Goal: Information Seeking & Learning: Learn about a topic

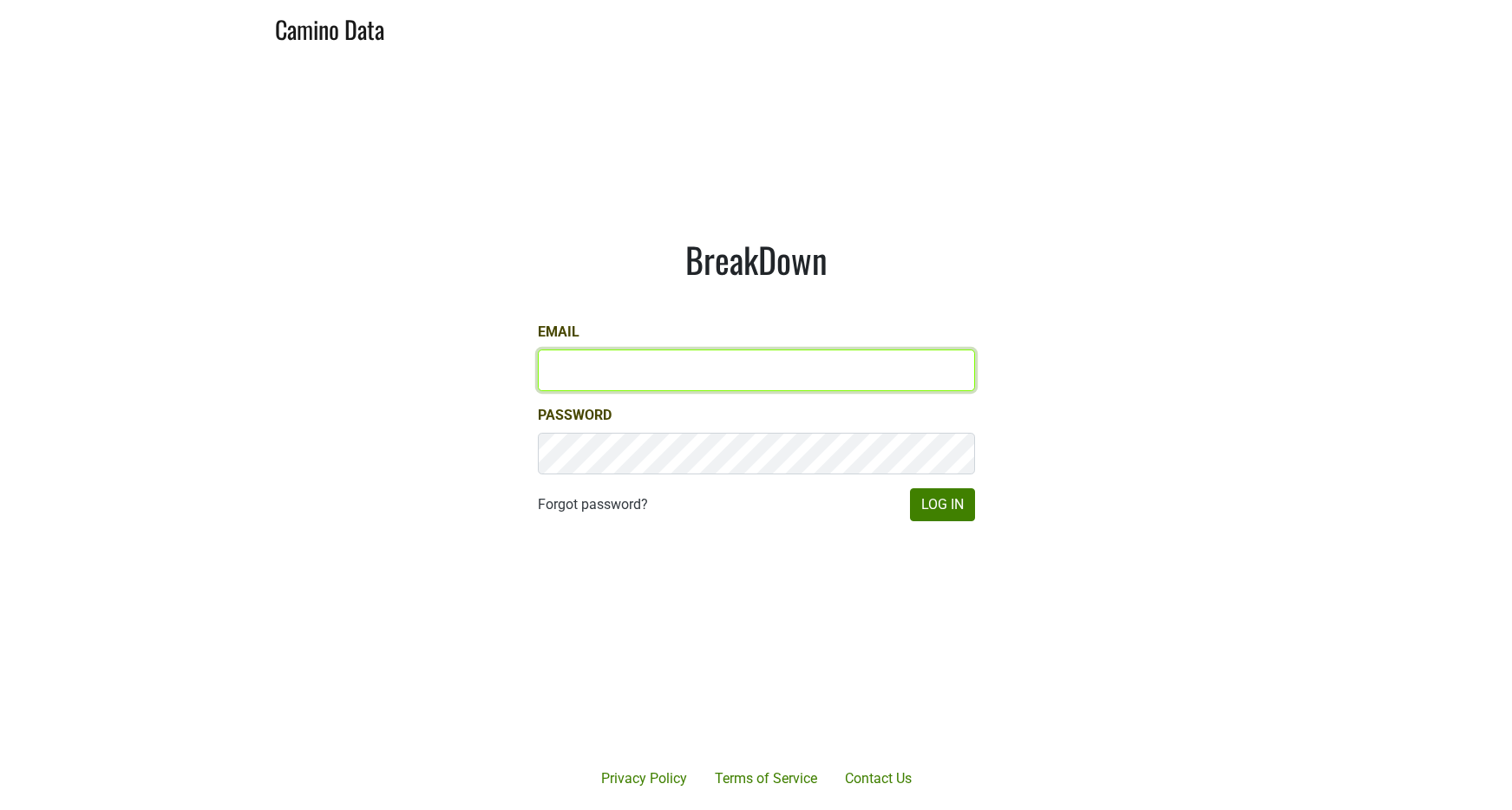
type input "[EMAIL_ADDRESS][DOMAIN_NAME]"
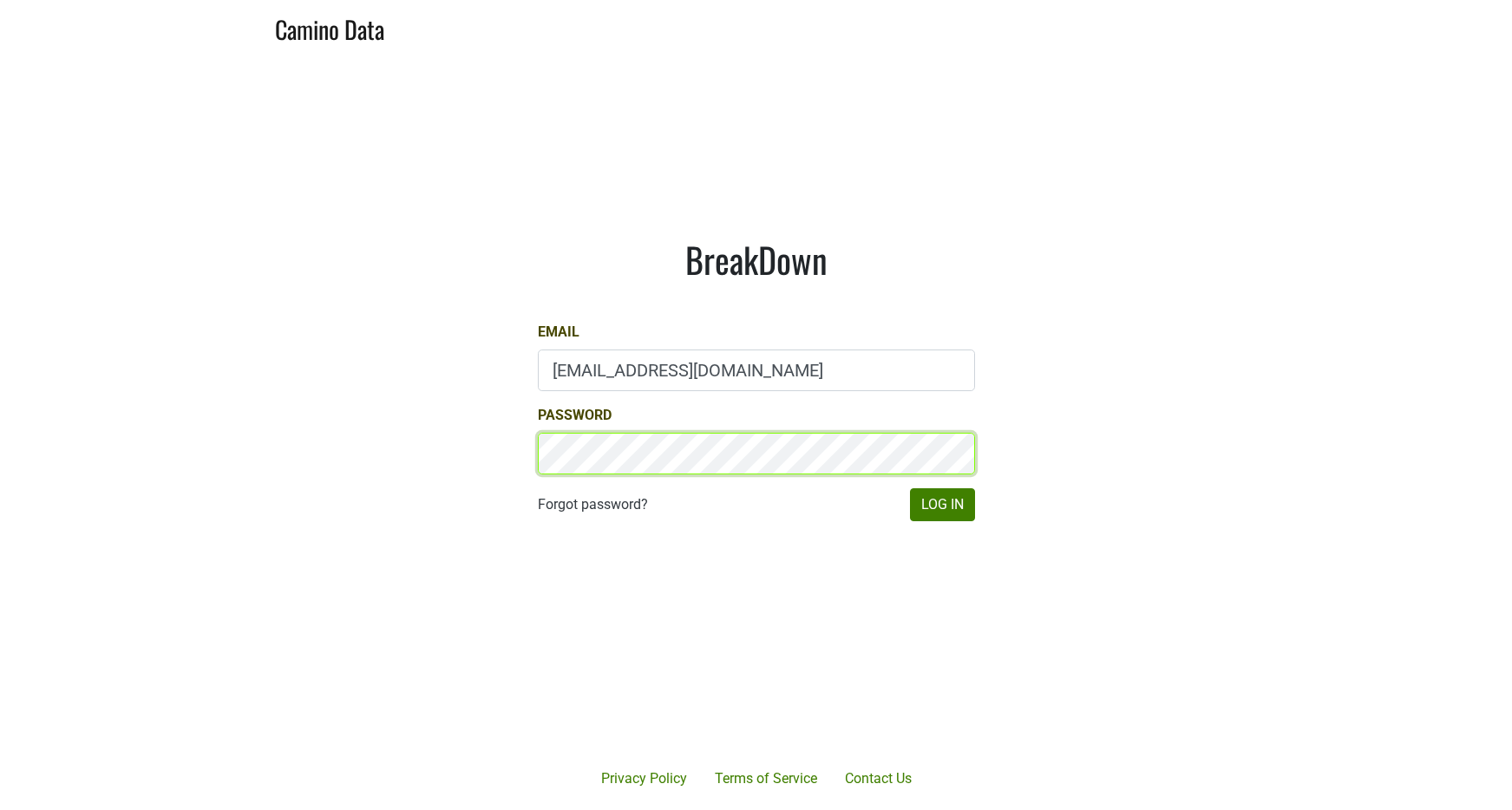
click at [942, 504] on button "Log In" at bounding box center [943, 505] width 65 height 33
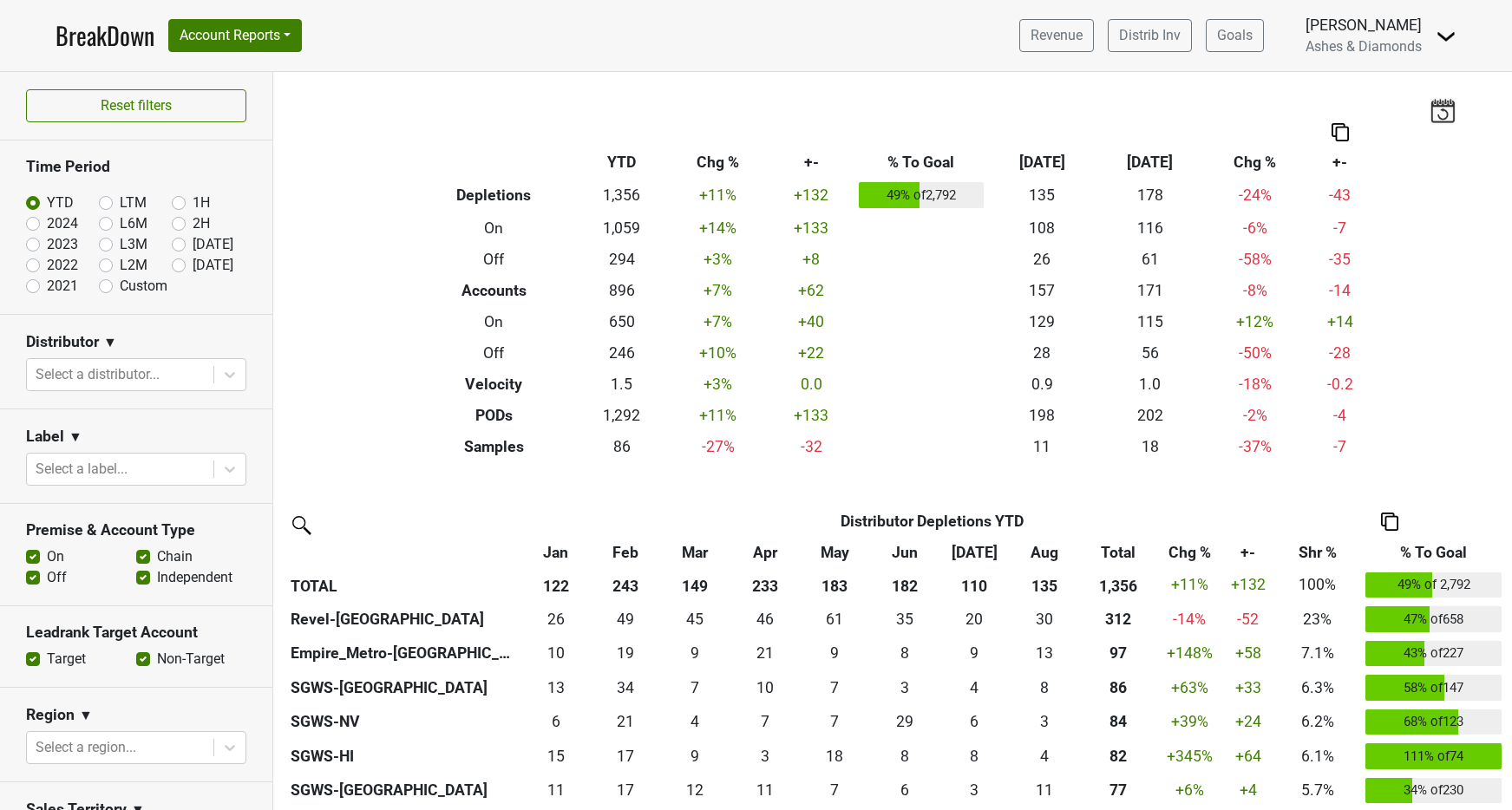
click at [192, 261] on label "[DATE]" at bounding box center [212, 265] width 41 height 21
click at [184, 261] on input "[DATE]" at bounding box center [207, 263] width 70 height 17
radio input "true"
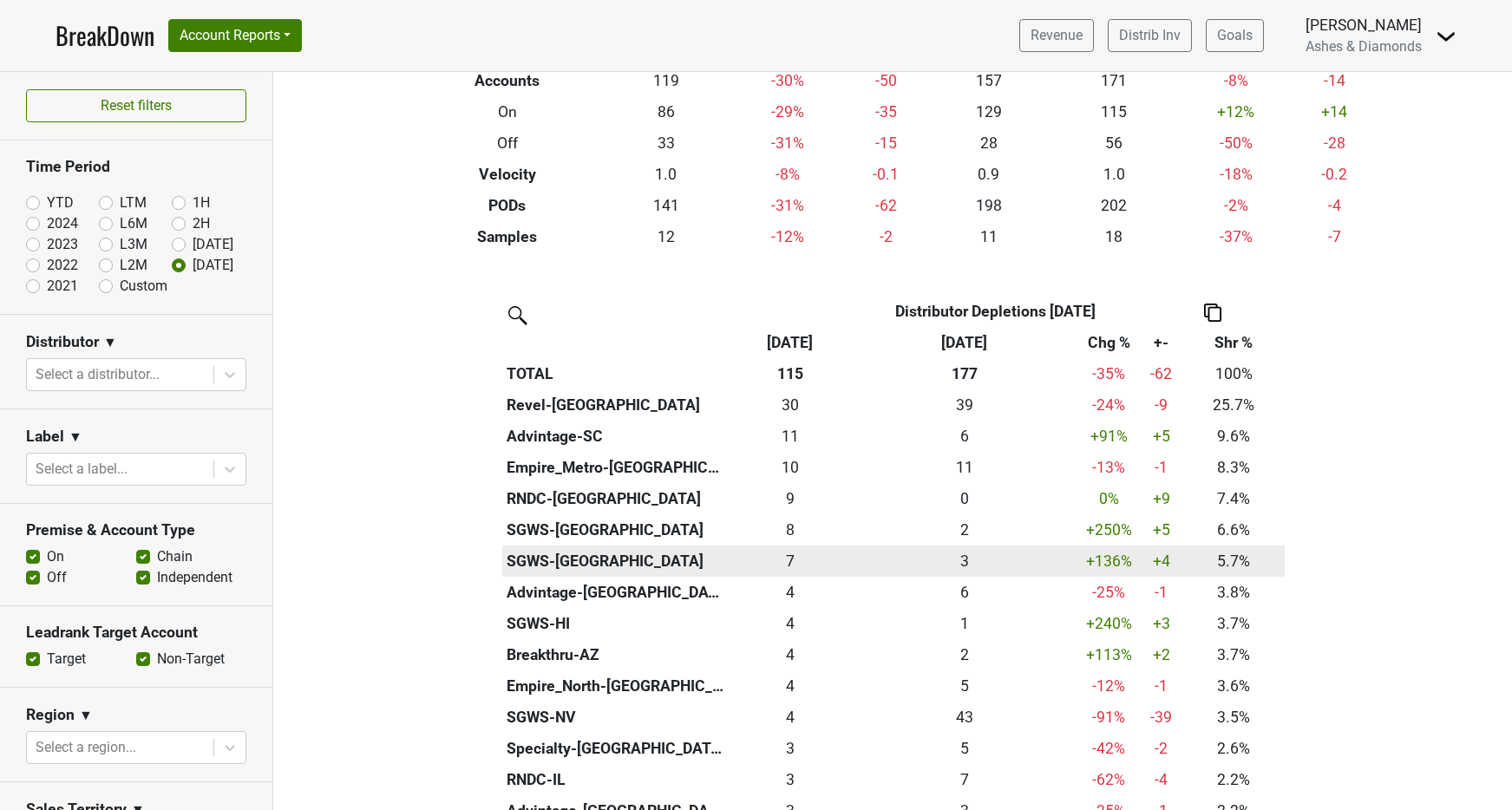
scroll to position [232, 0]
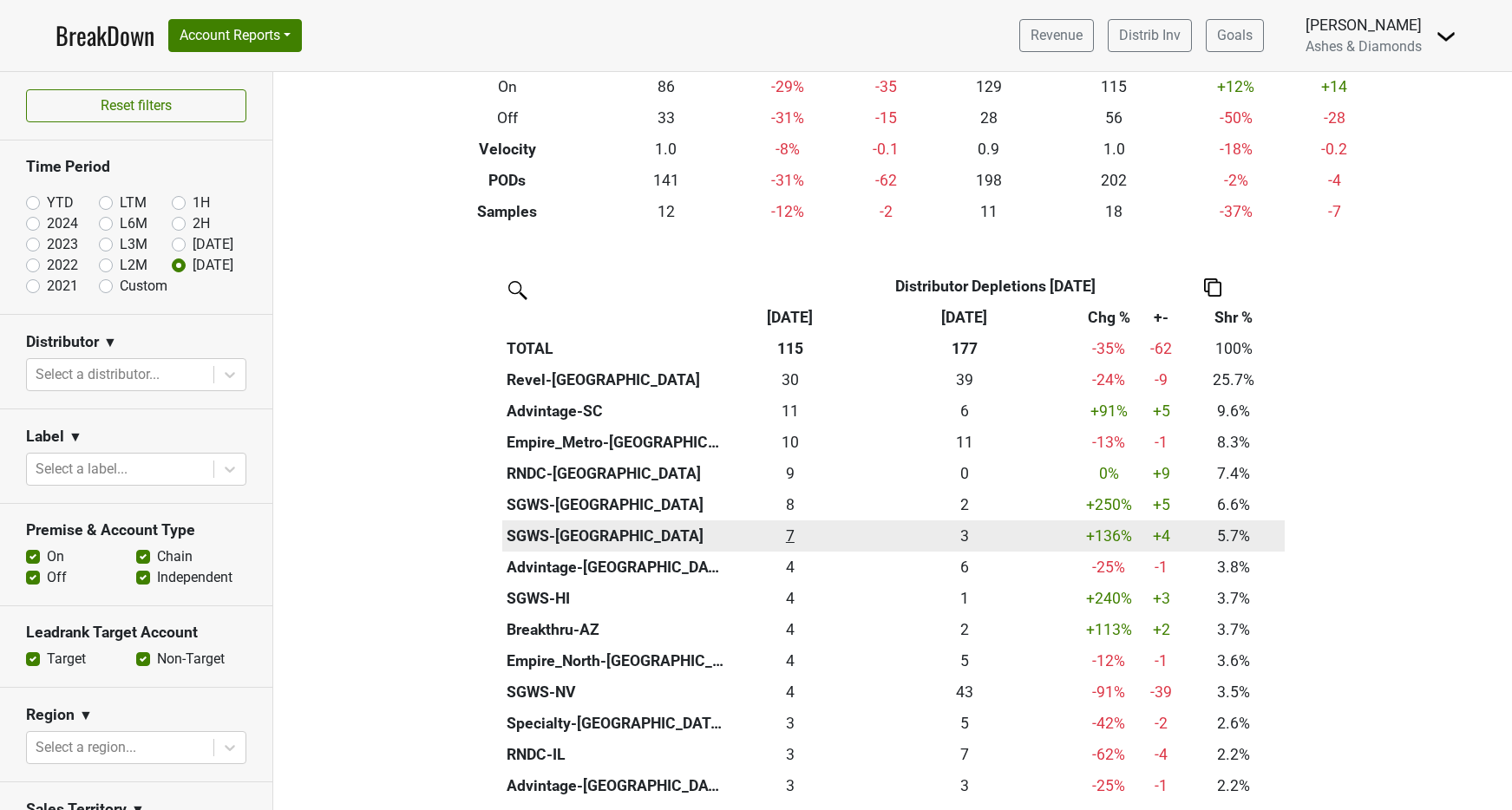
click at [792, 531] on div "6.5 7" at bounding box center [790, 535] width 114 height 23
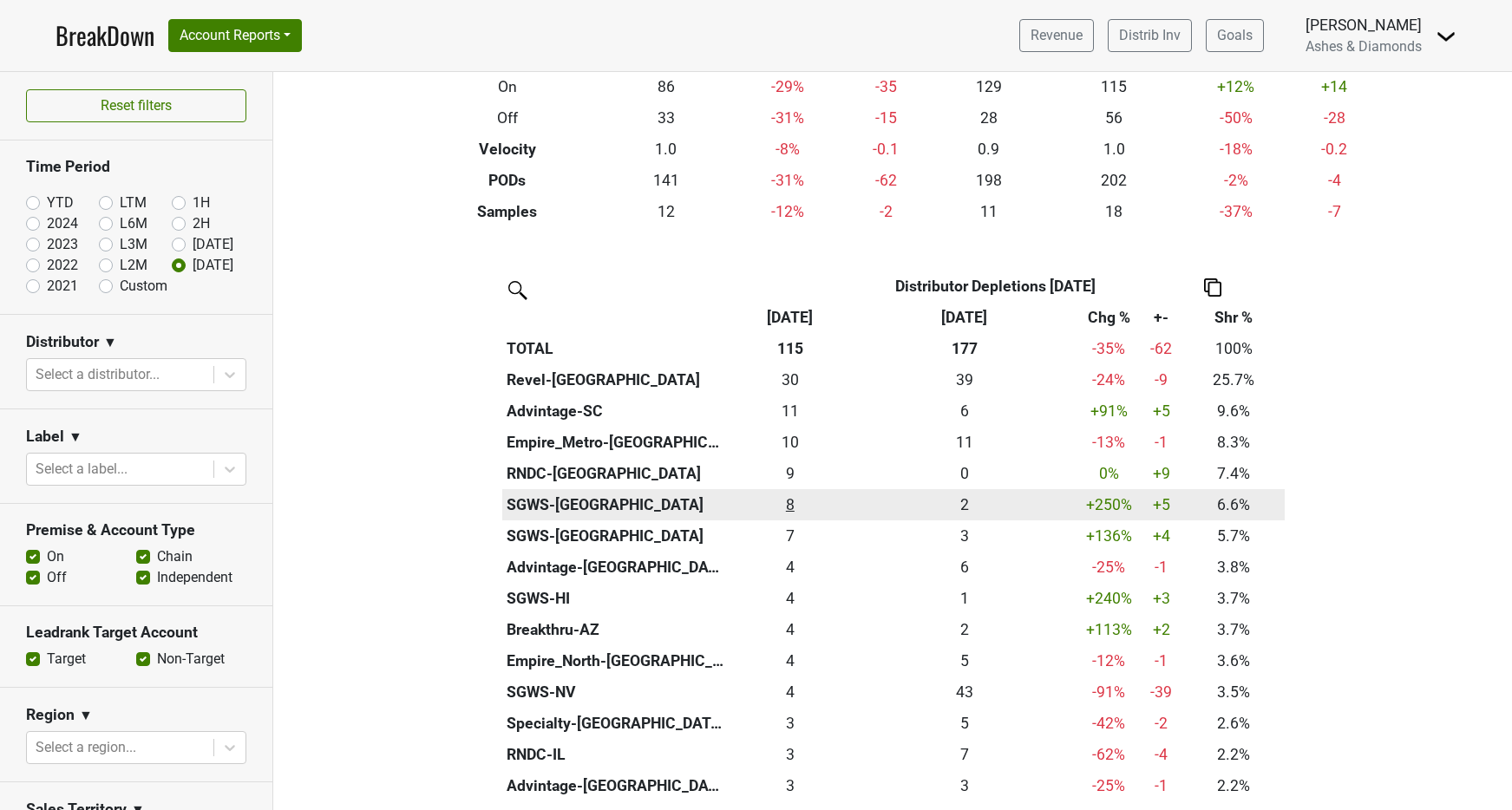
click at [790, 495] on div "7.584 8" at bounding box center [790, 505] width 114 height 23
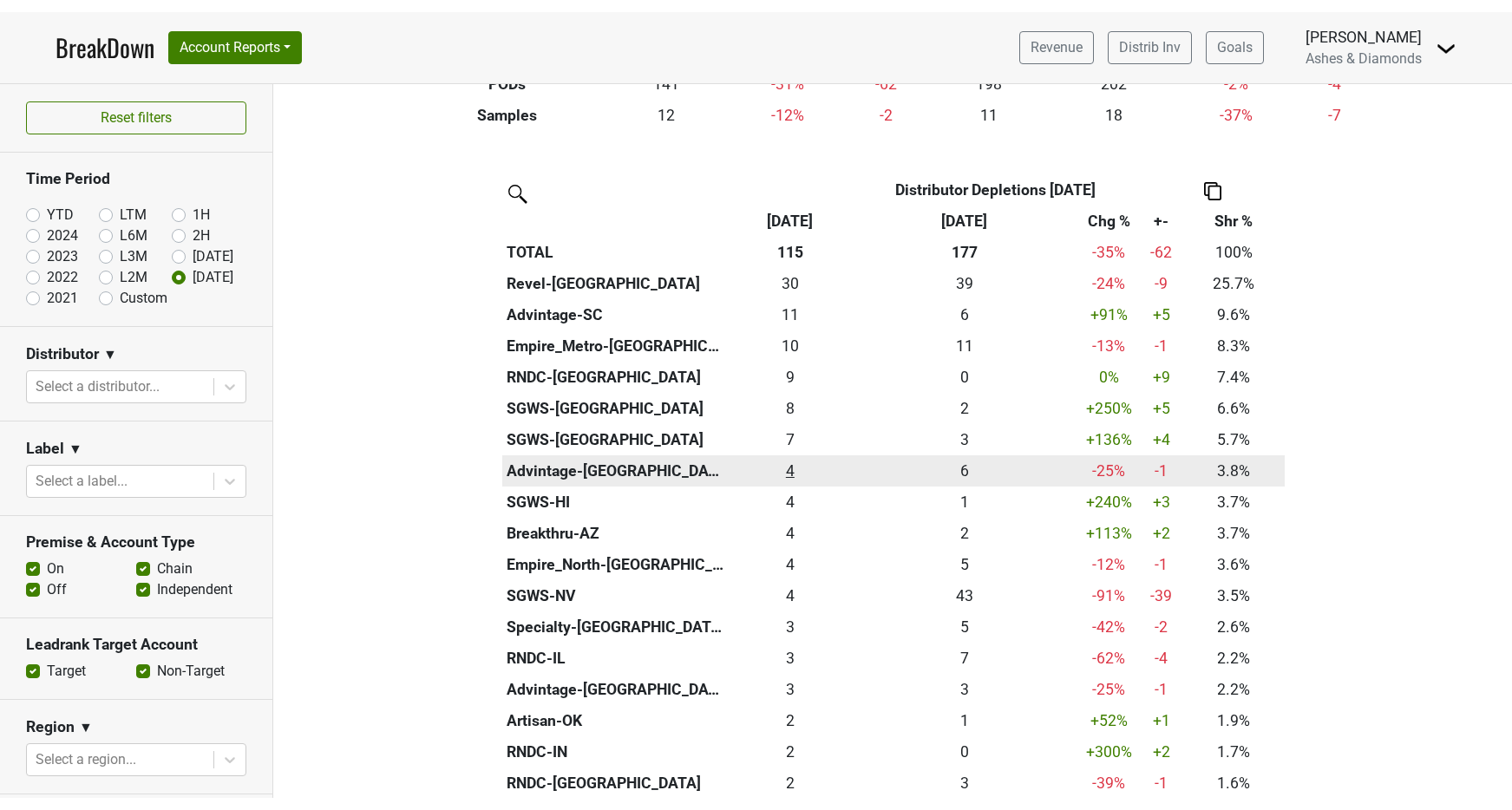
scroll to position [342, 0]
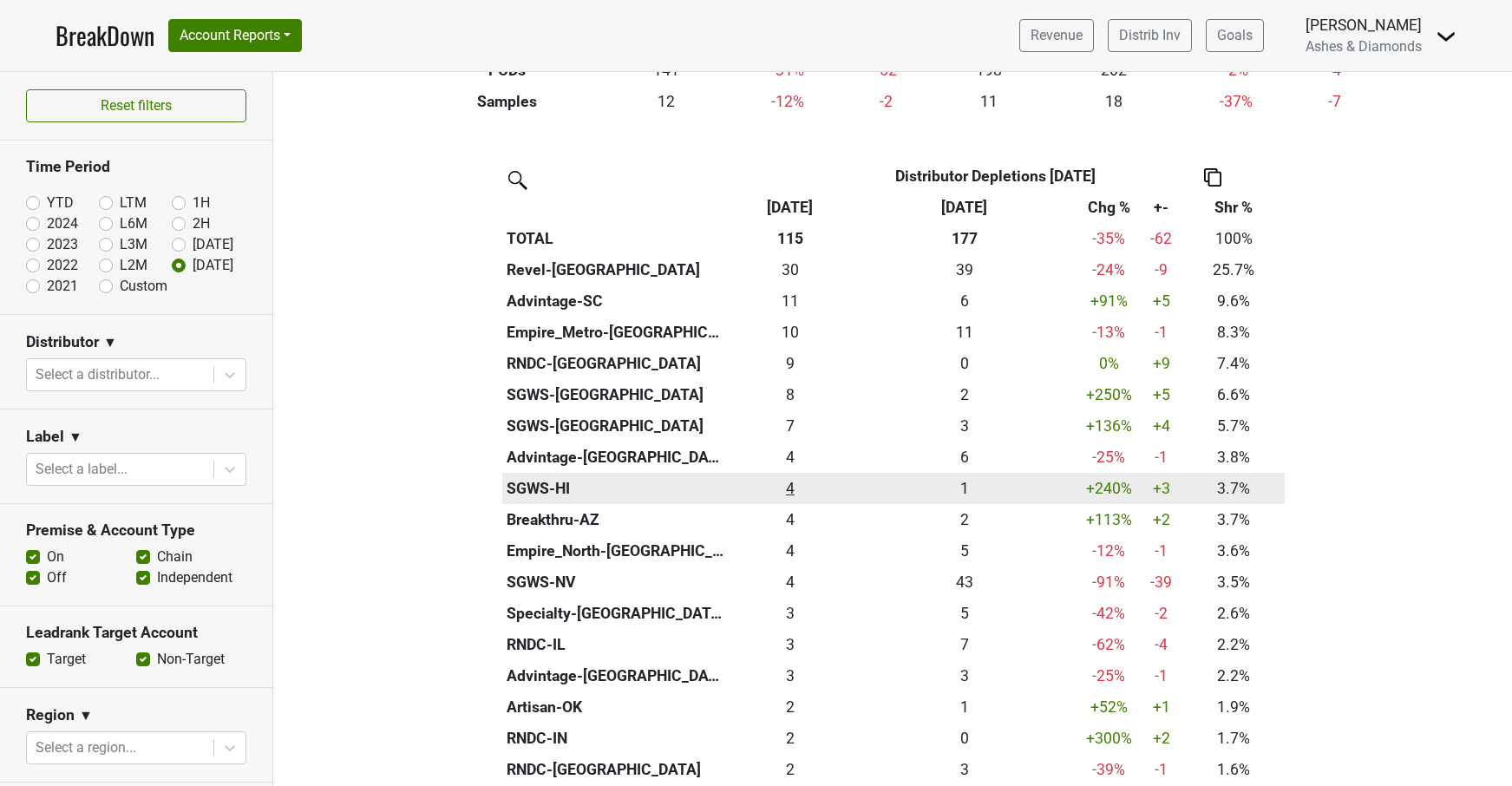
click at [794, 488] on div "4.25 4" at bounding box center [790, 488] width 114 height 23
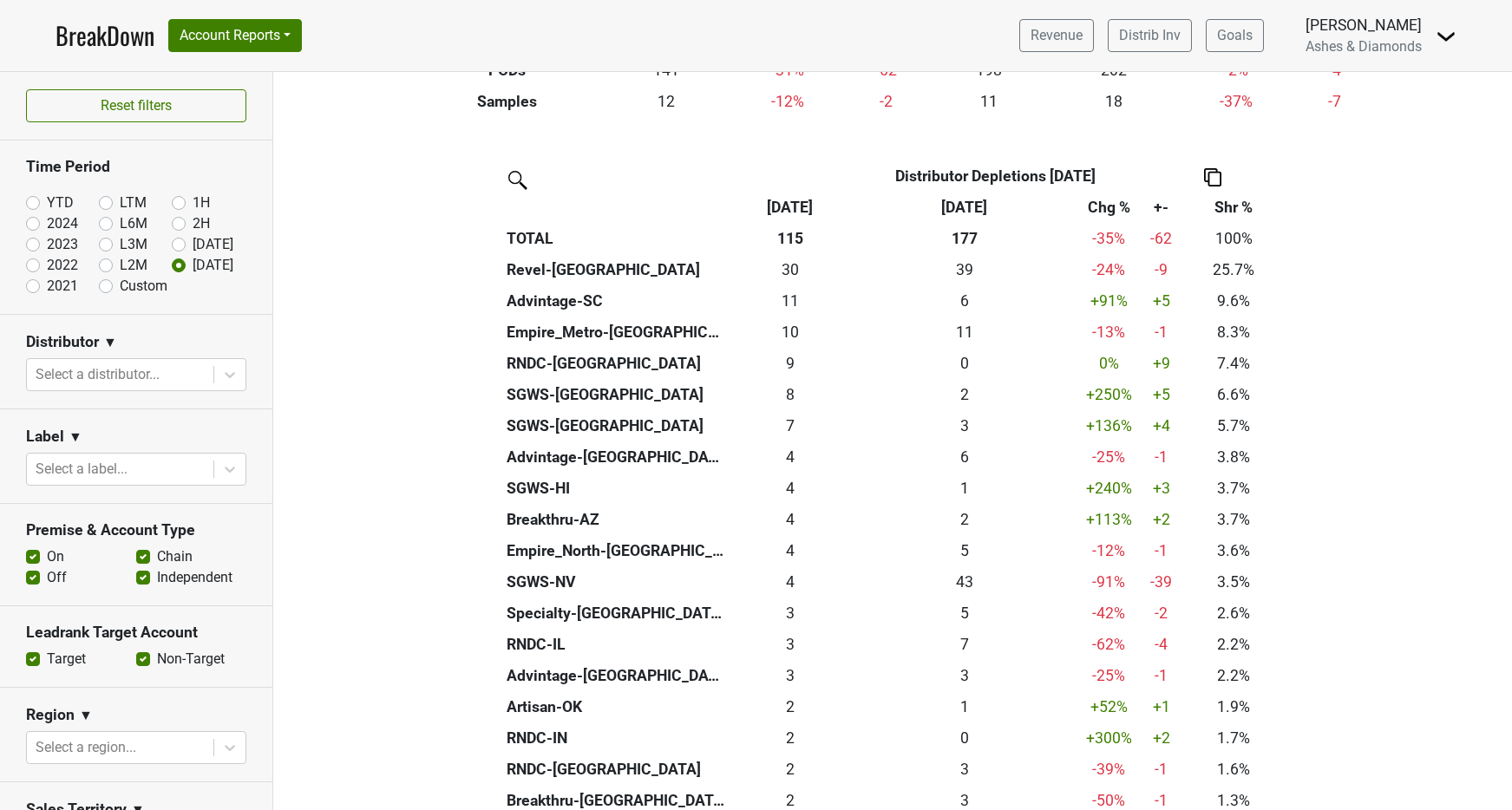
scroll to position [433, 0]
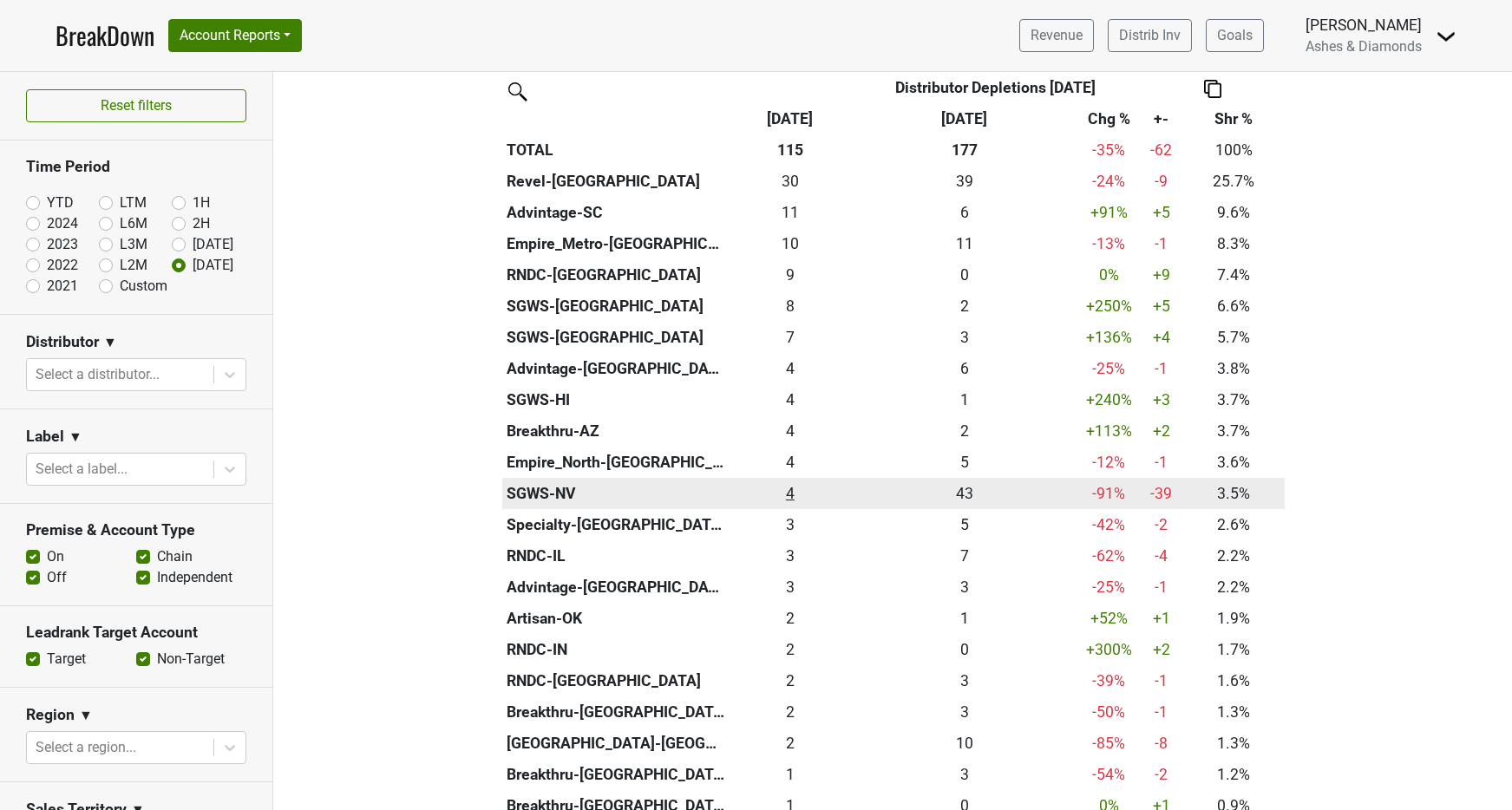
click at [796, 487] on div "4 4" at bounding box center [790, 493] width 114 height 23
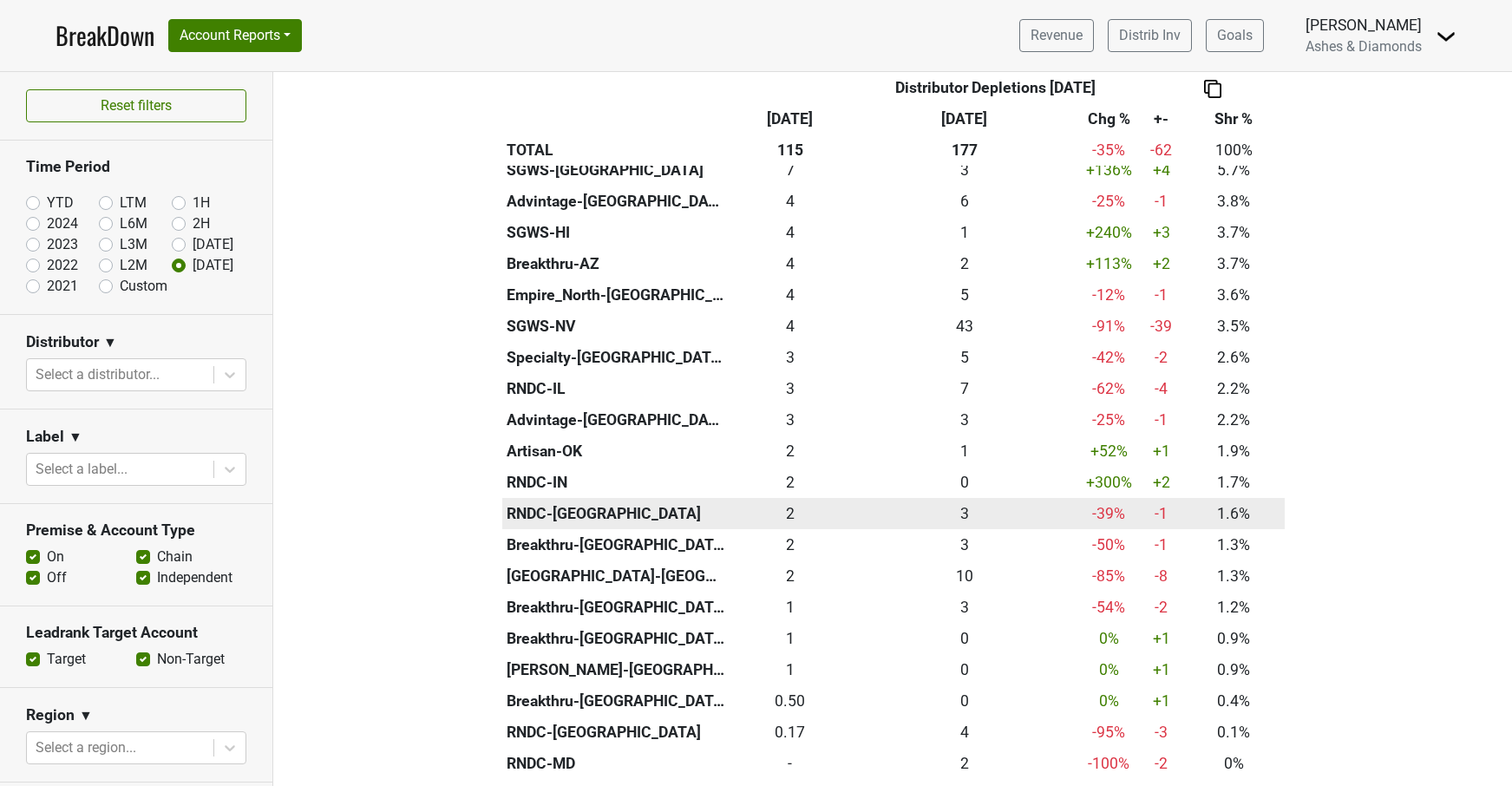
scroll to position [600, 0]
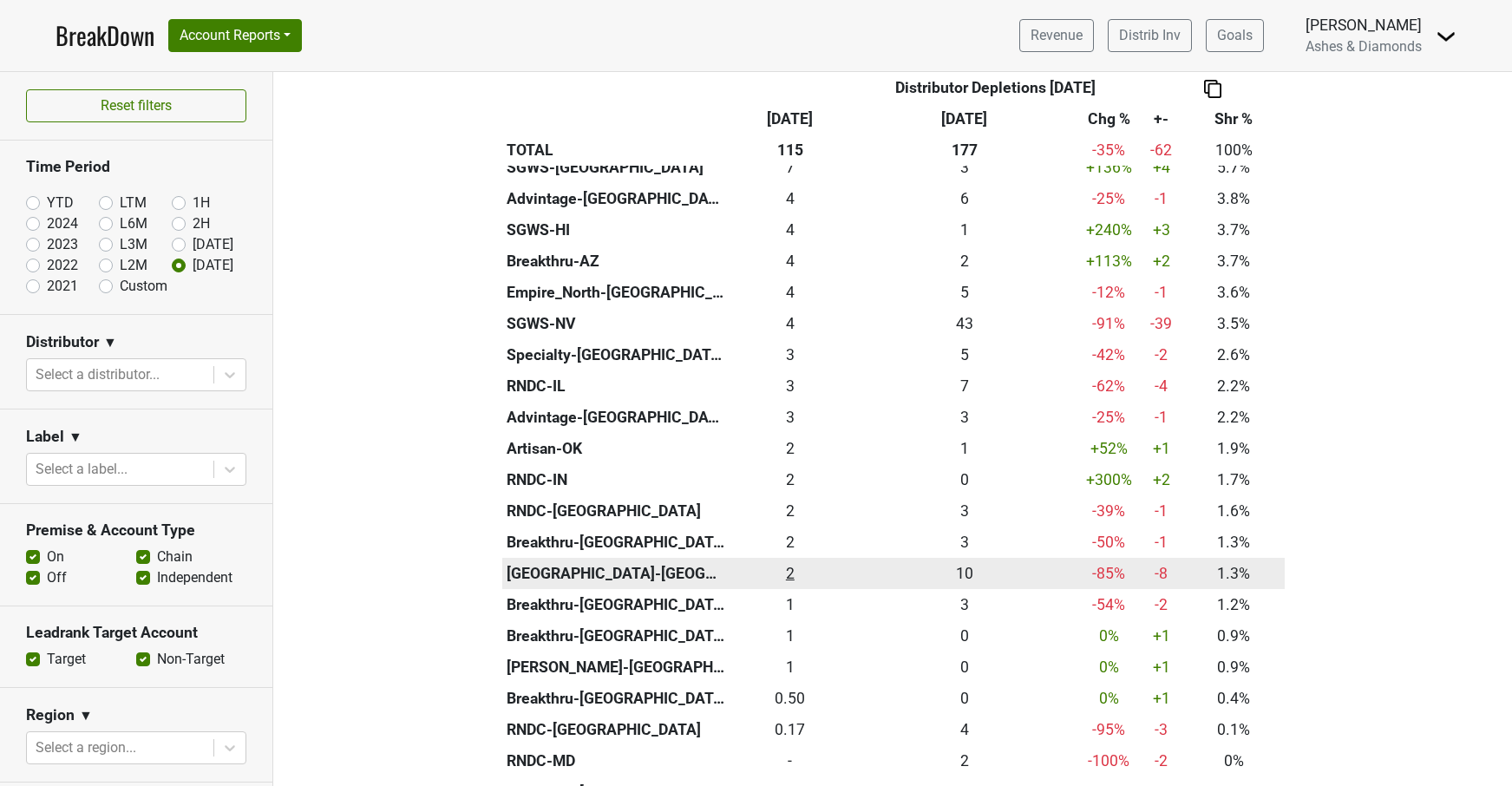
click at [795, 563] on div "1.5 2" at bounding box center [790, 573] width 114 height 23
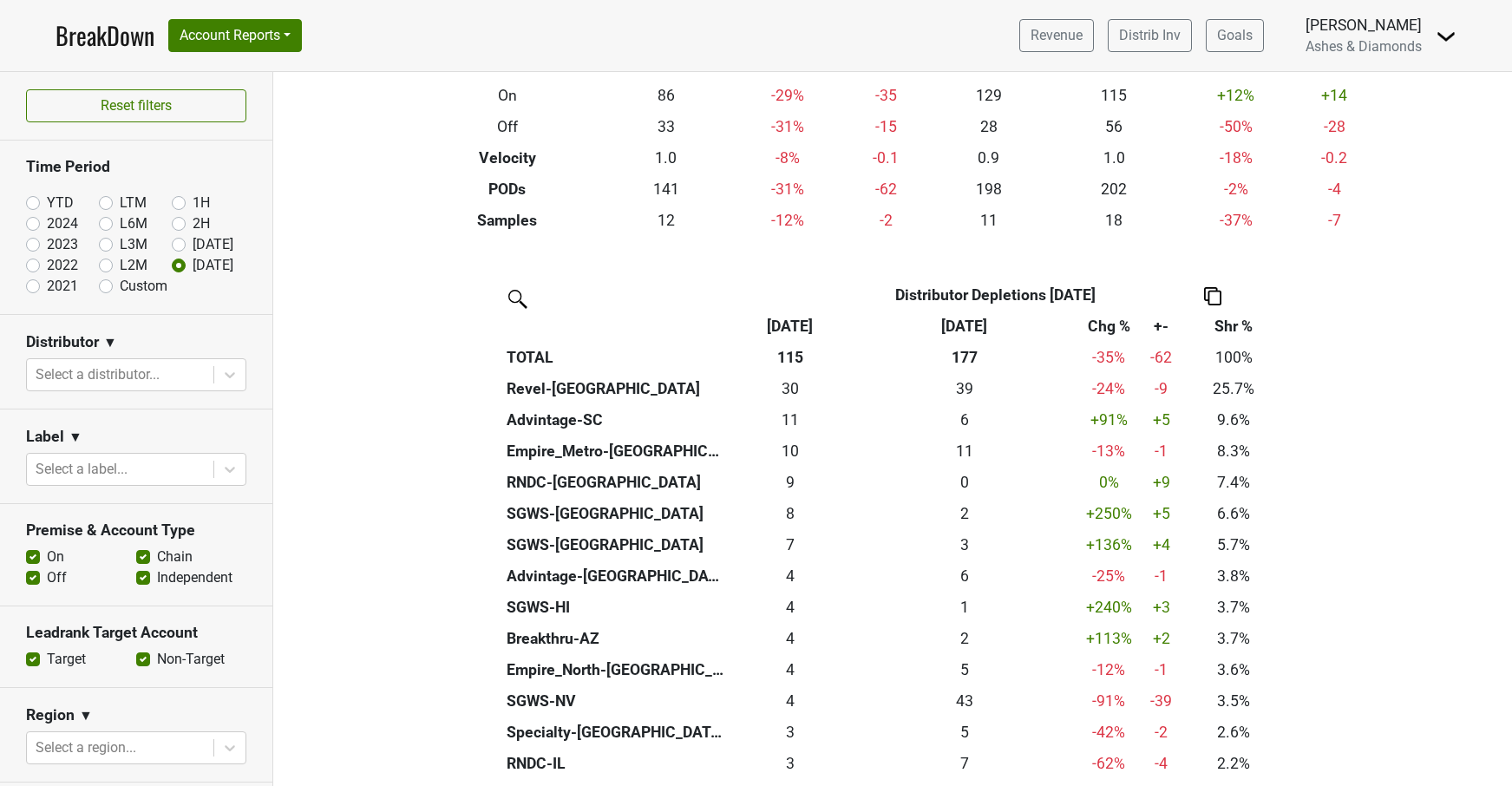
scroll to position [227, 0]
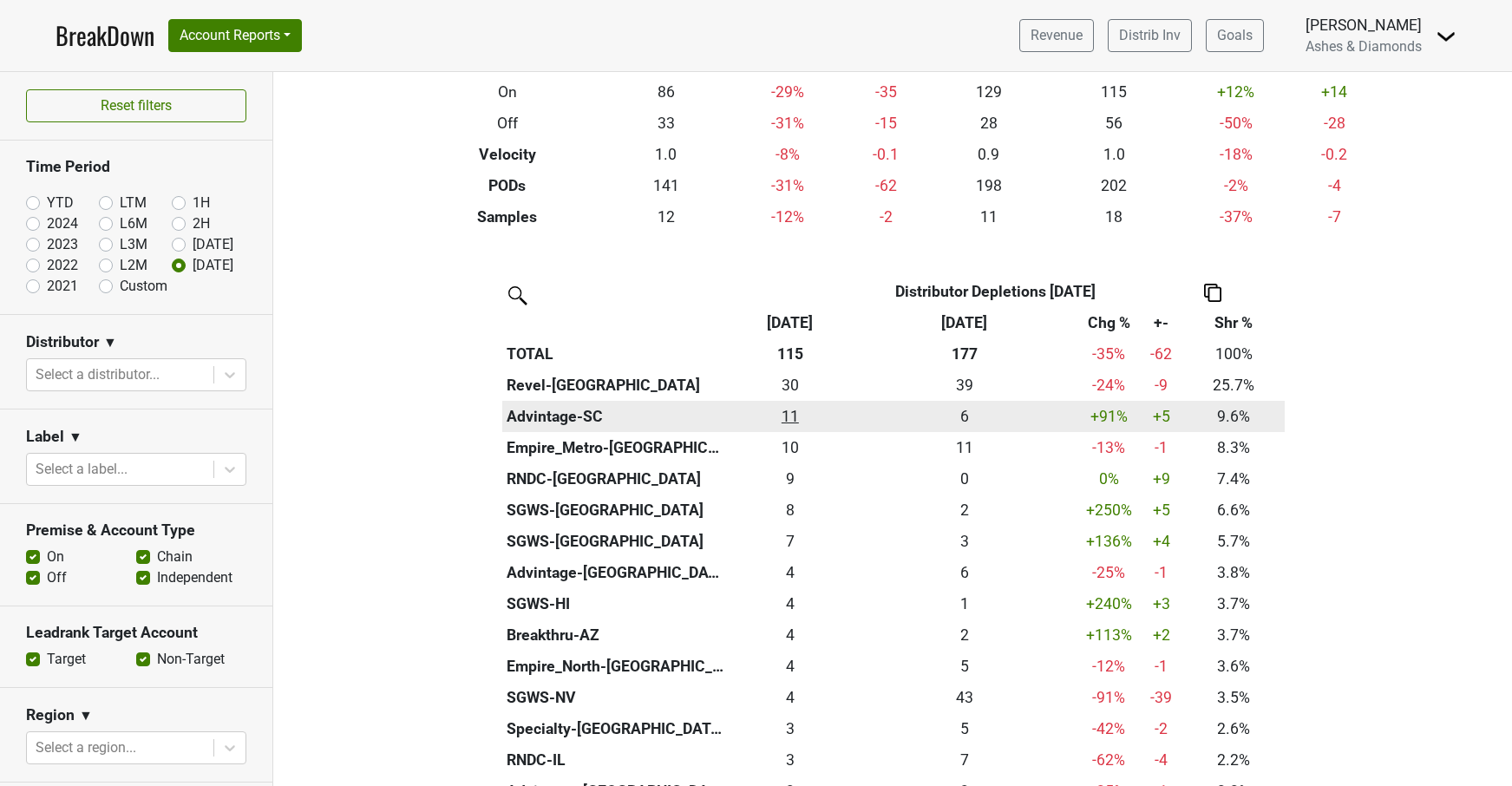
click at [798, 412] on div "10.99 11" at bounding box center [790, 416] width 114 height 23
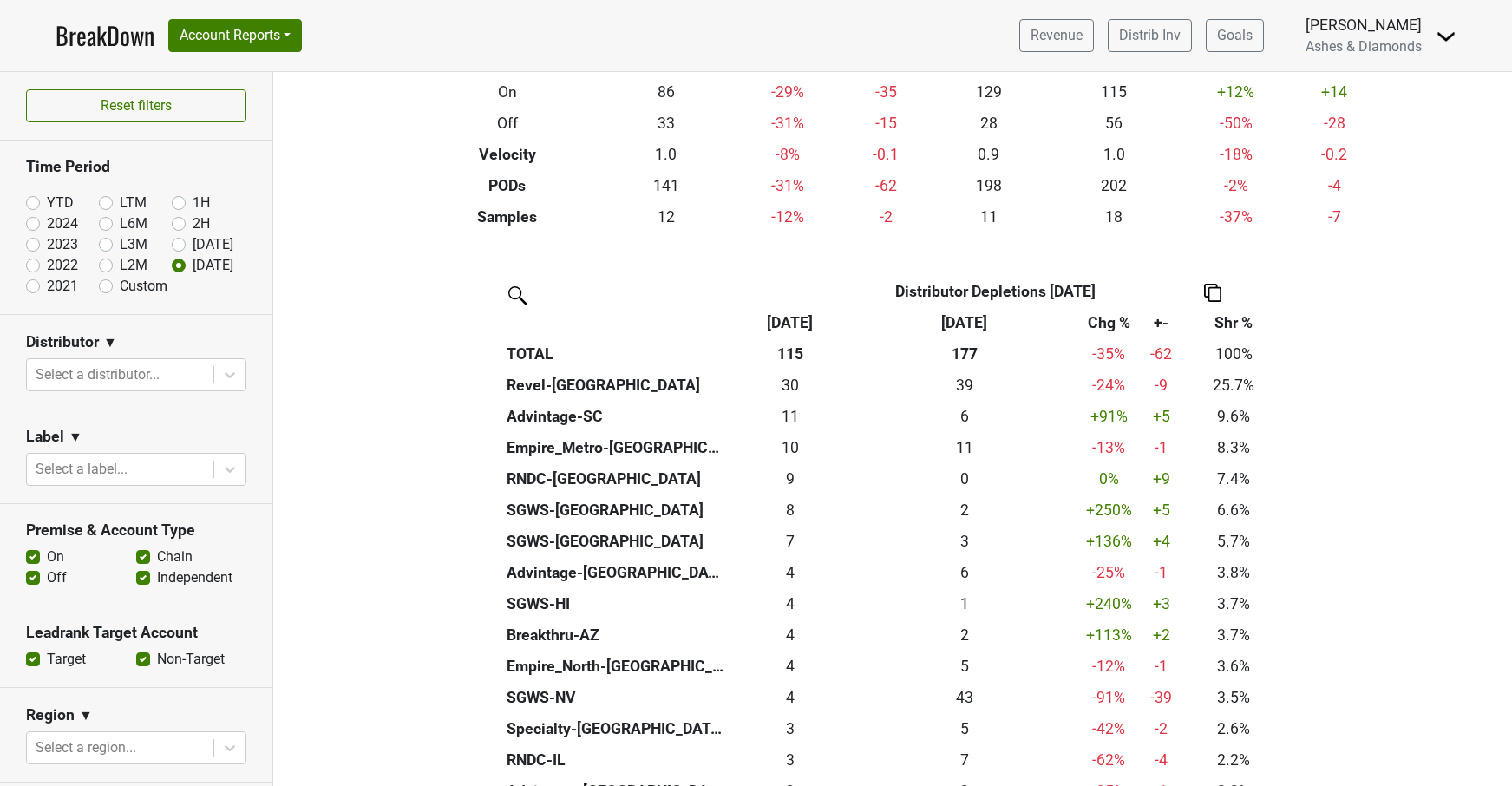
drag, startPoint x: 36, startPoint y: 198, endPoint x: 58, endPoint y: 198, distance: 22.0
click at [47, 198] on label "YTD" at bounding box center [61, 202] width 27 height 21
click at [38, 198] on input "YTD" at bounding box center [61, 200] width 70 height 17
radio input "true"
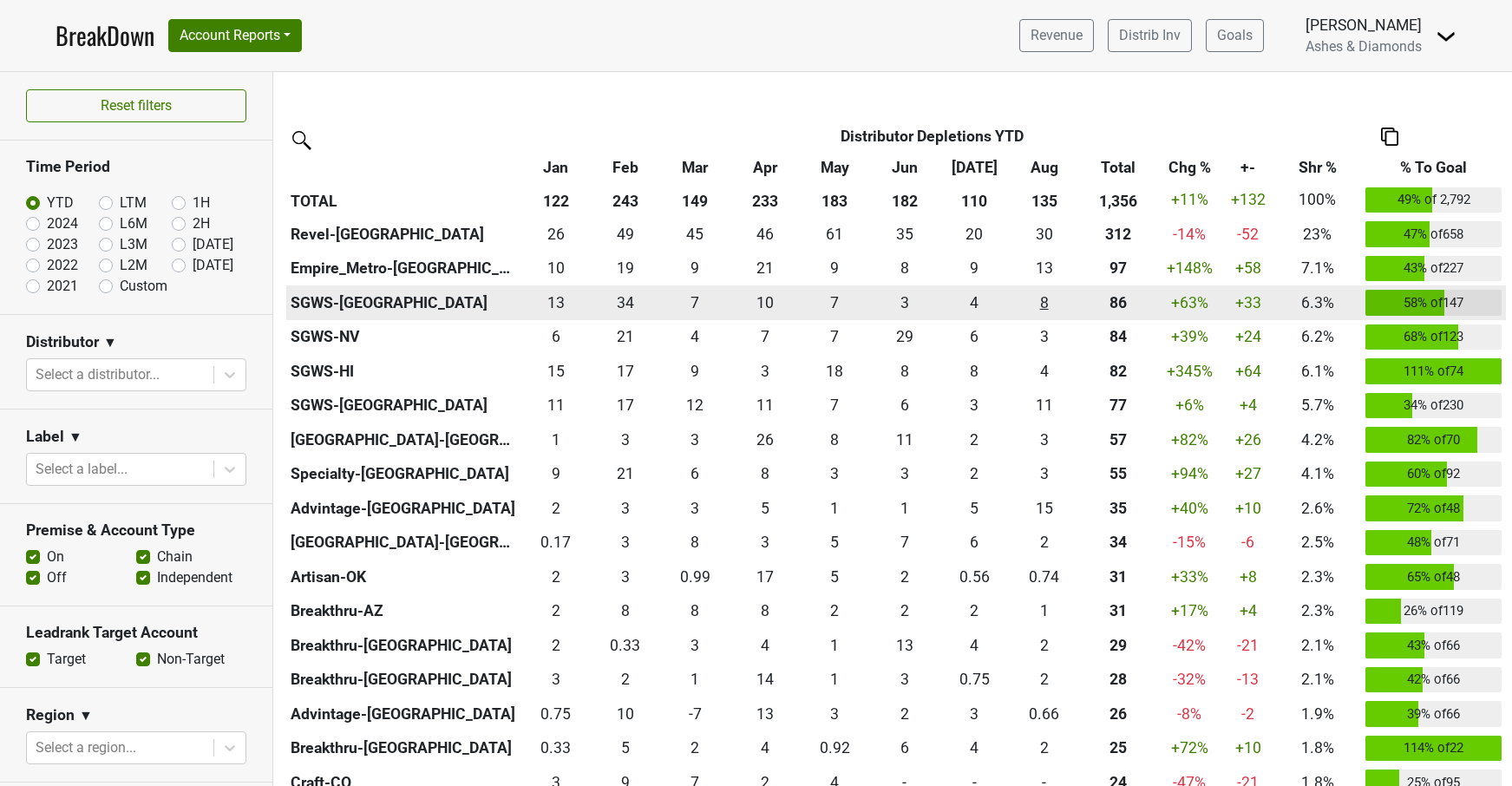
scroll to position [386, 0]
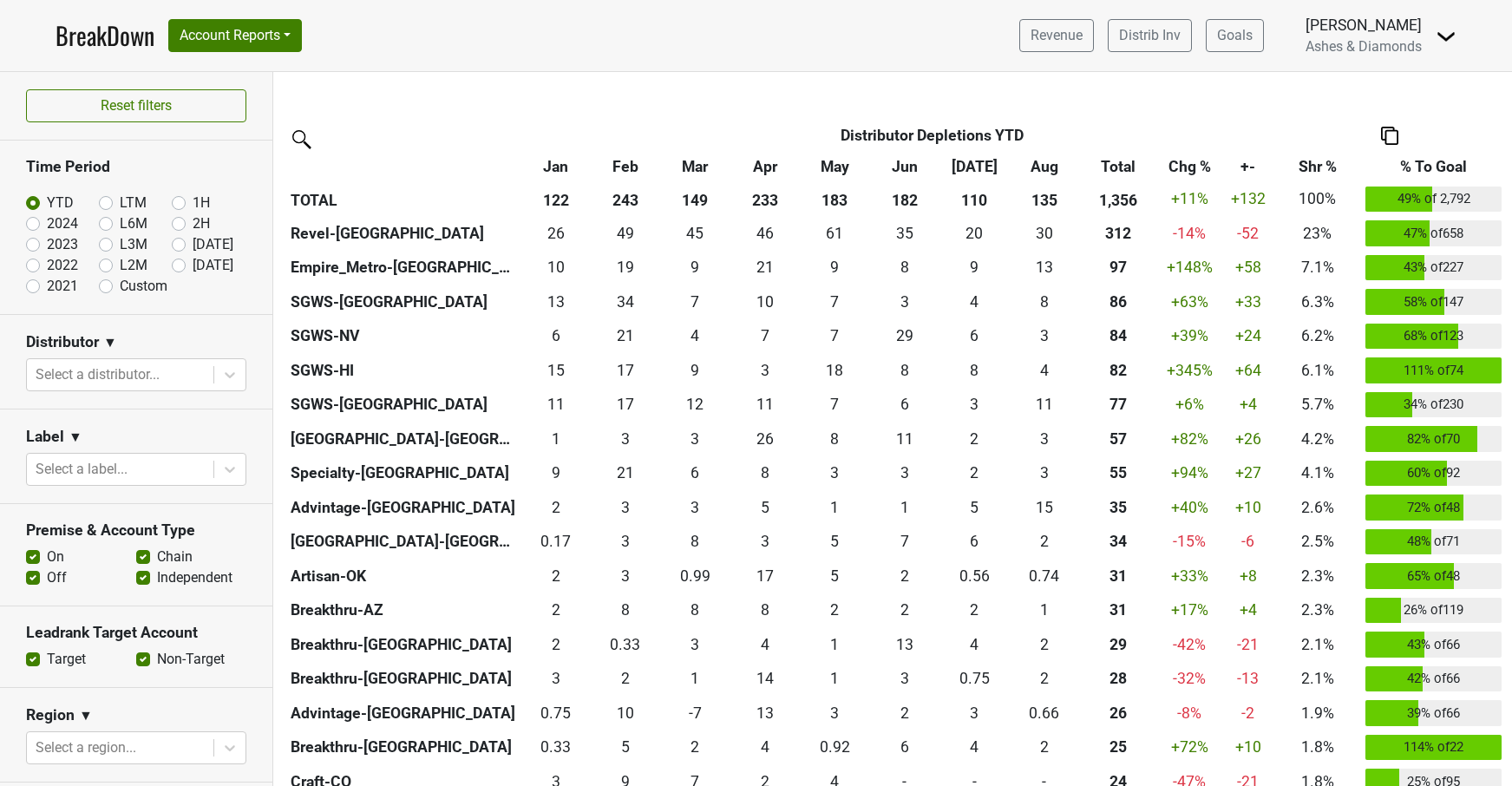
drag, startPoint x: 179, startPoint y: 266, endPoint x: 201, endPoint y: 267, distance: 22.0
click at [192, 266] on label "[DATE]" at bounding box center [212, 265] width 41 height 21
click at [179, 266] on input "[DATE]" at bounding box center [207, 263] width 70 height 17
radio input "true"
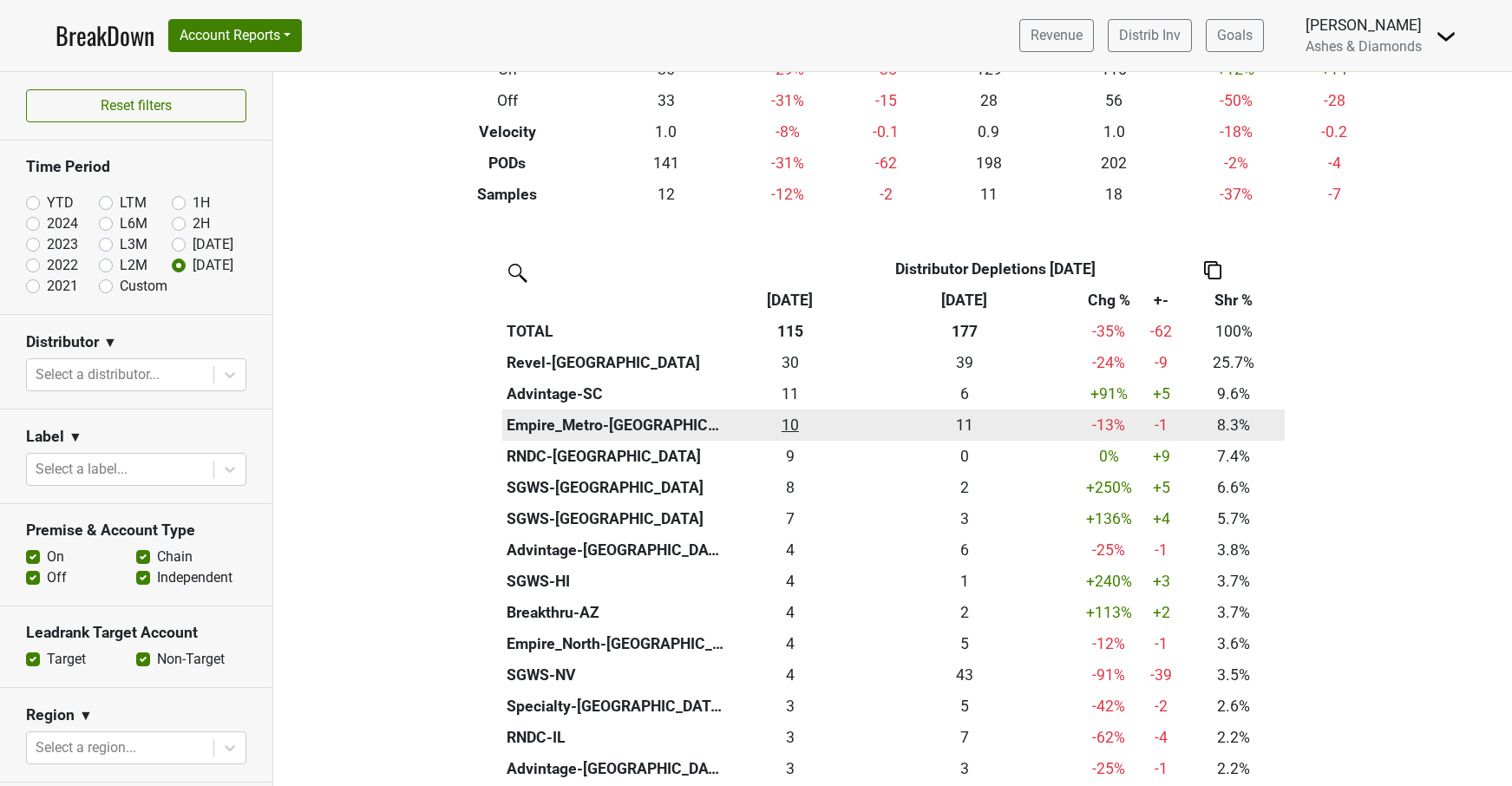
scroll to position [250, 0]
click at [793, 417] on div "9.5 10" at bounding box center [790, 424] width 114 height 23
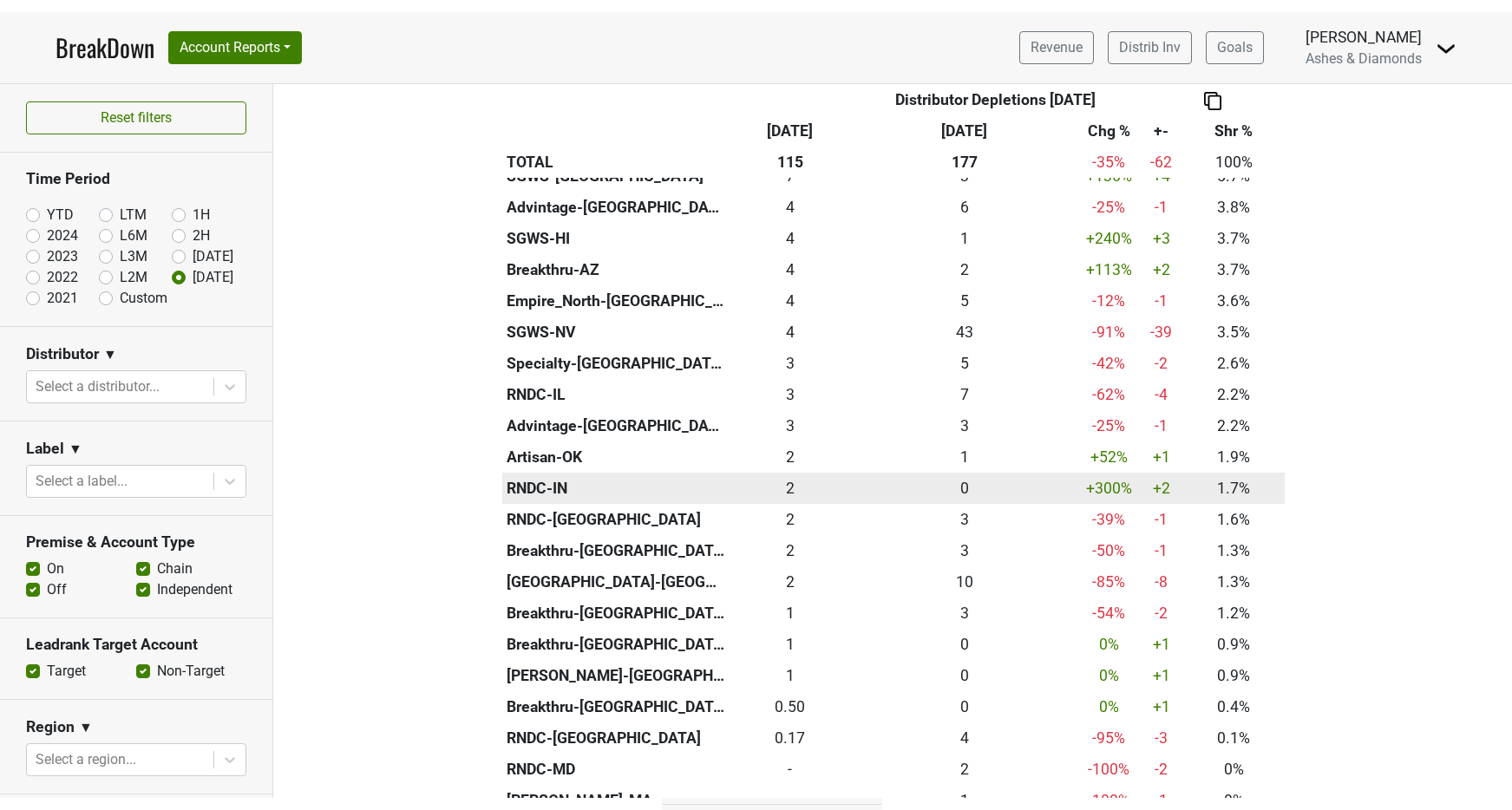
scroll to position [657, 0]
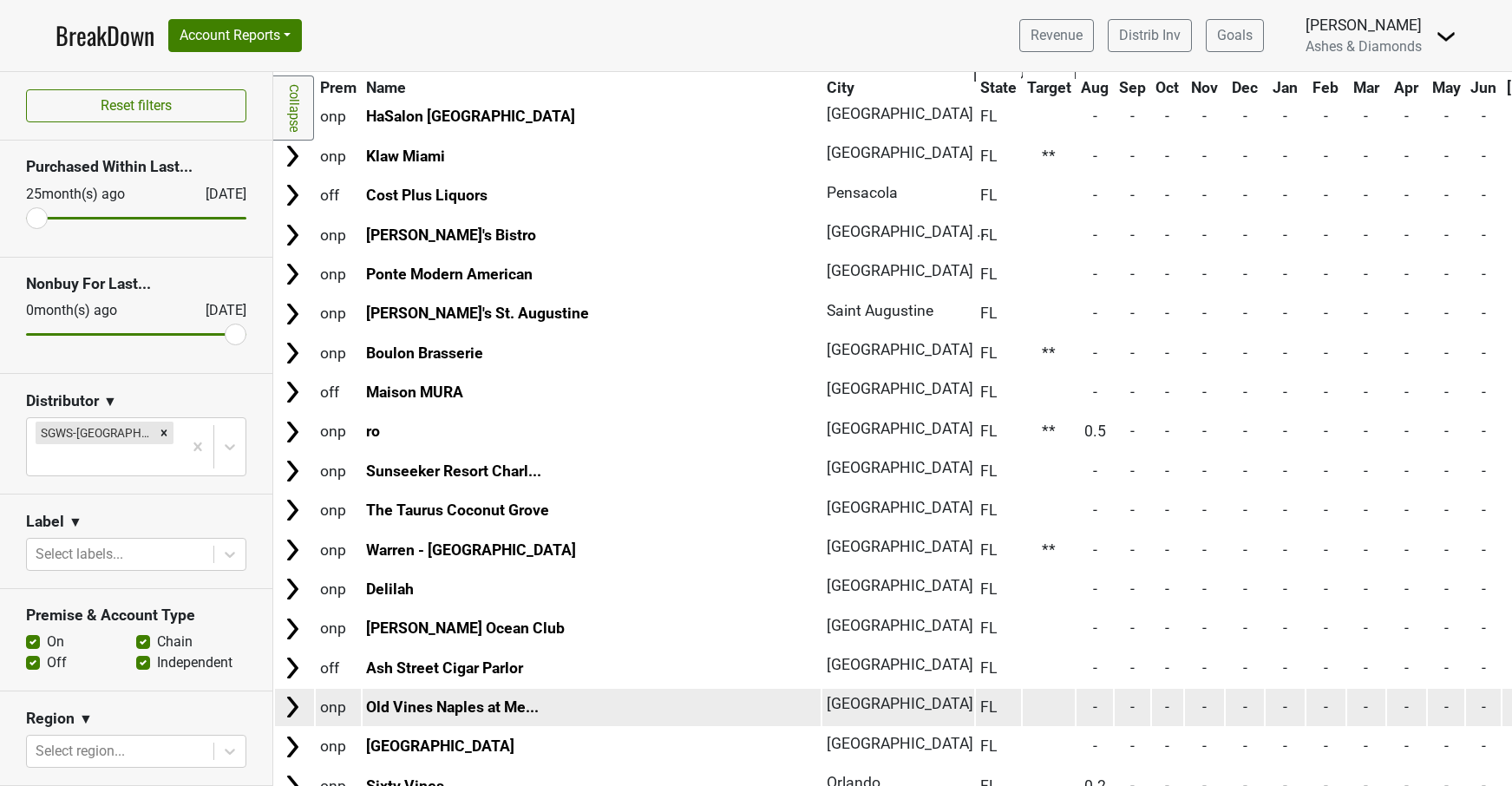
scroll to position [6081, 0]
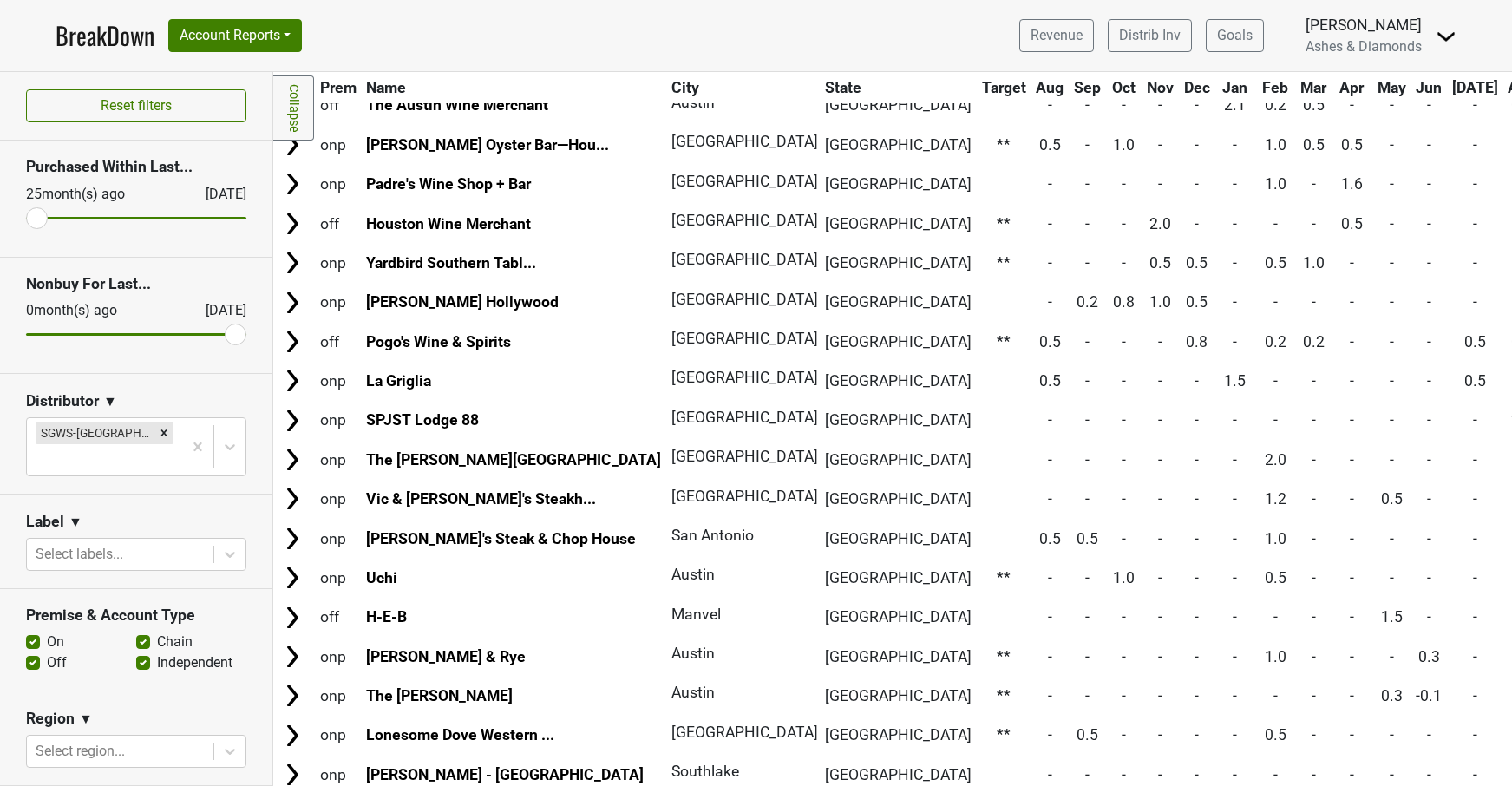
scroll to position [546, 0]
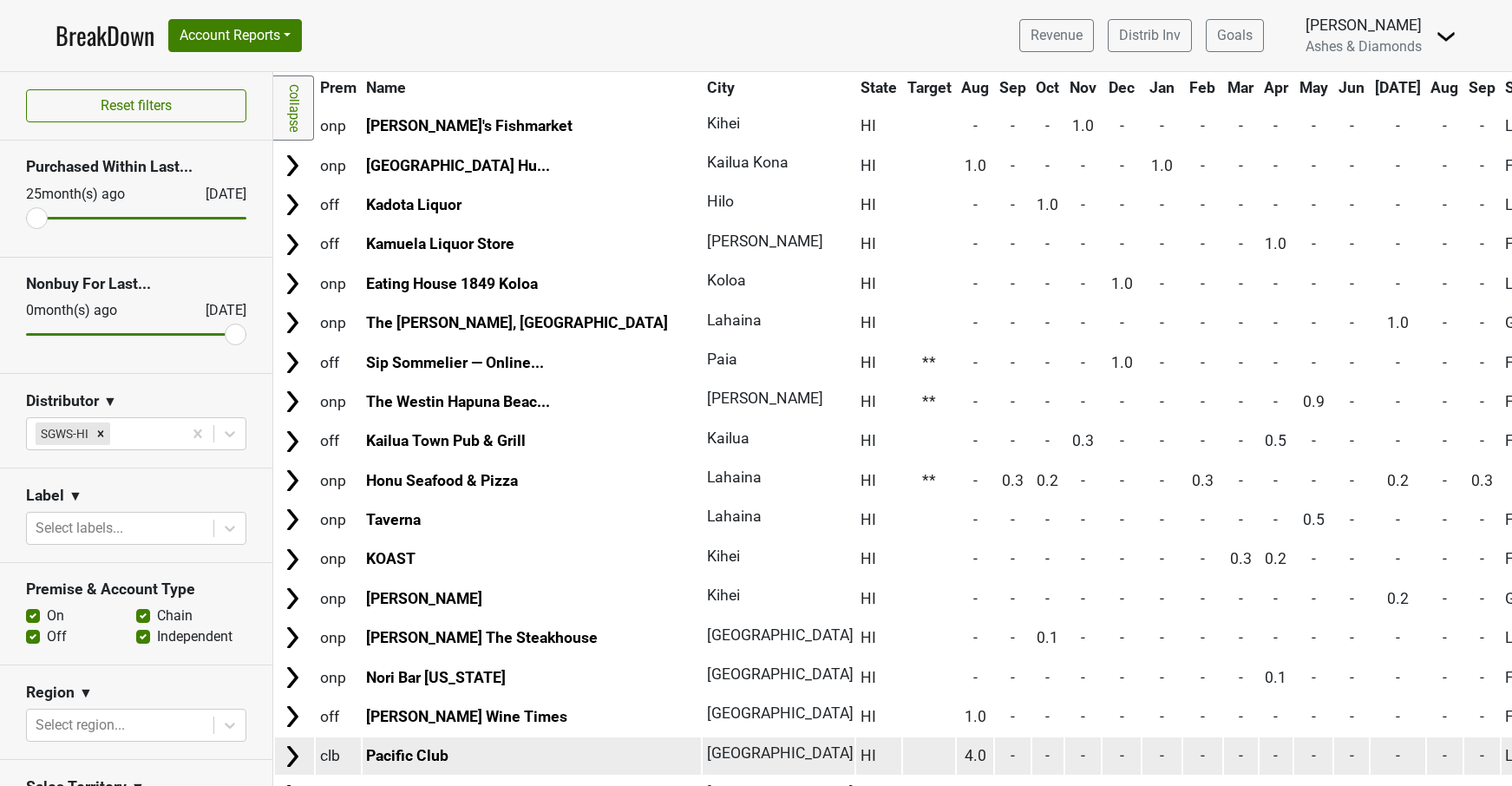
scroll to position [798, 0]
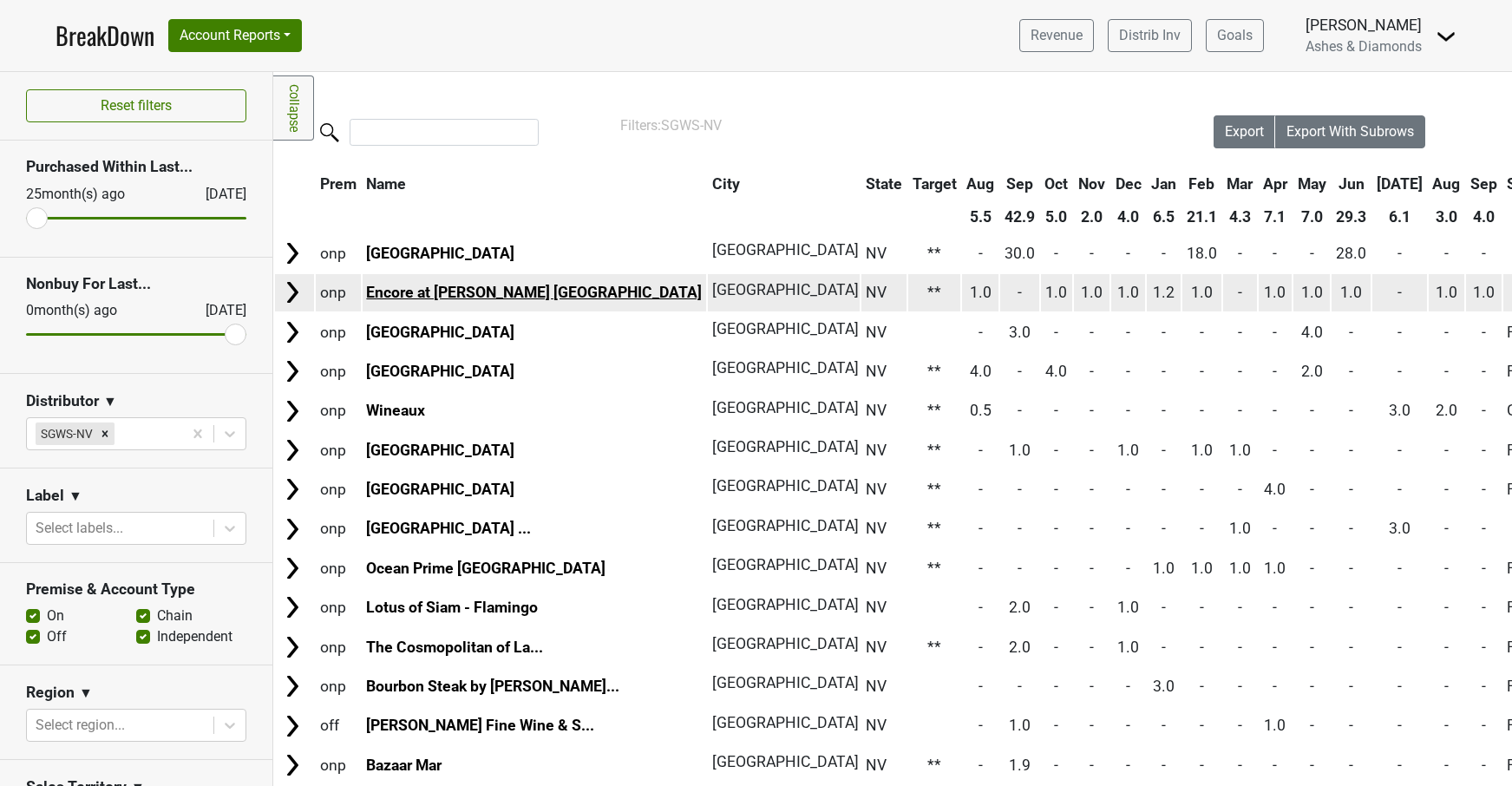
click at [422, 292] on link "Encore at [PERSON_NAME] [GEOGRAPHIC_DATA]" at bounding box center [534, 292] width 335 height 17
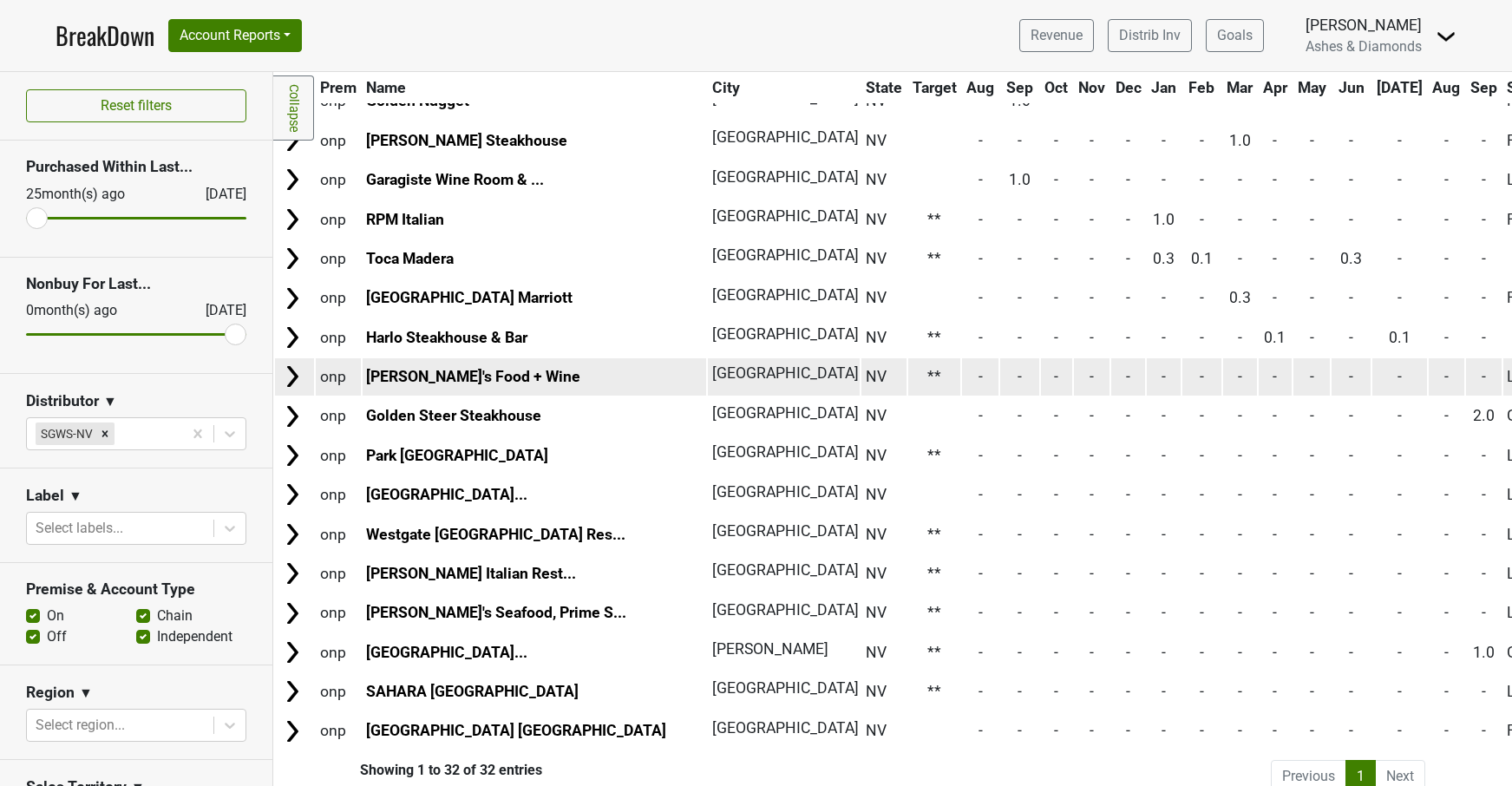
scroll to position [741, 0]
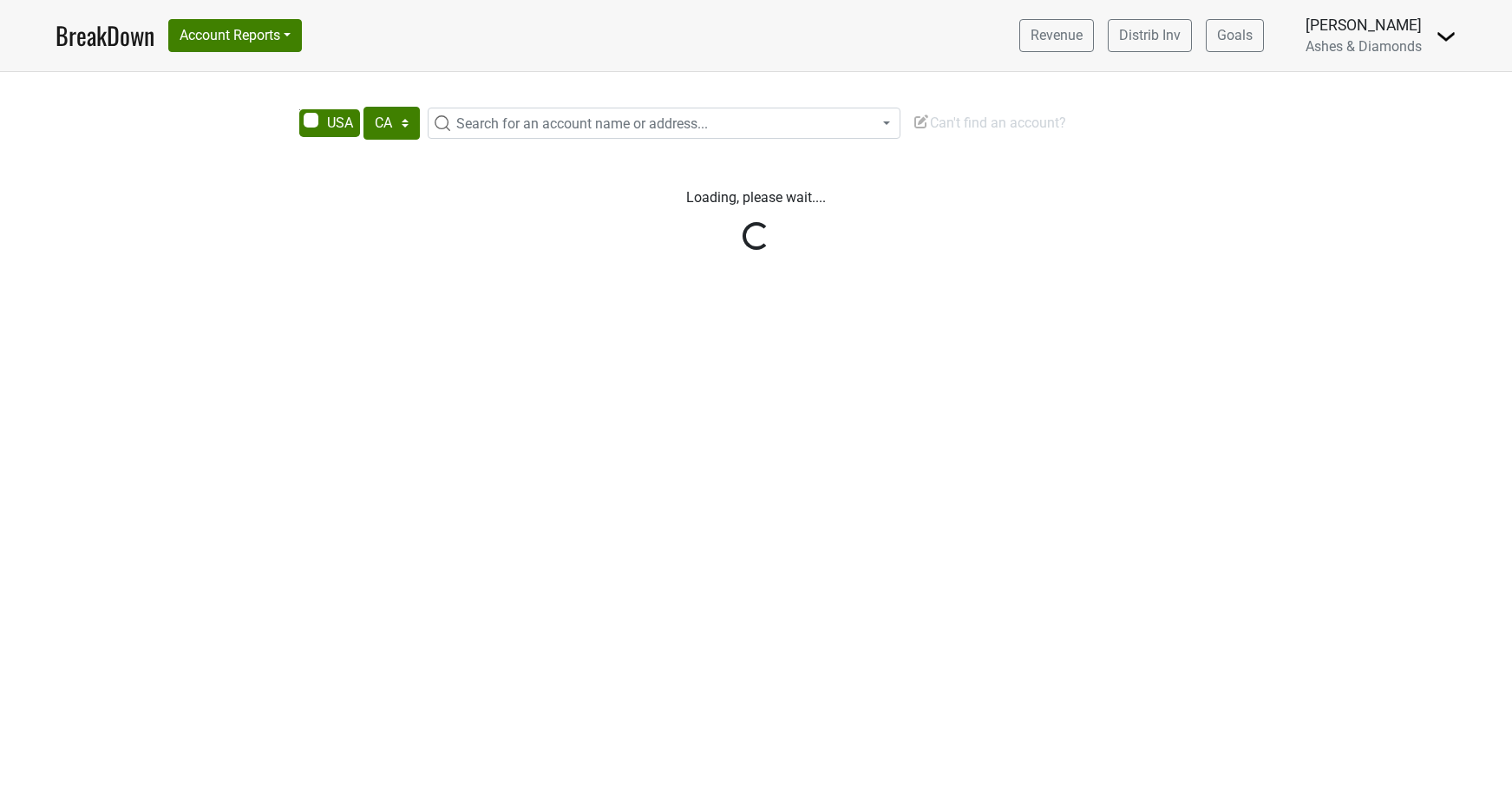
select select "CA"
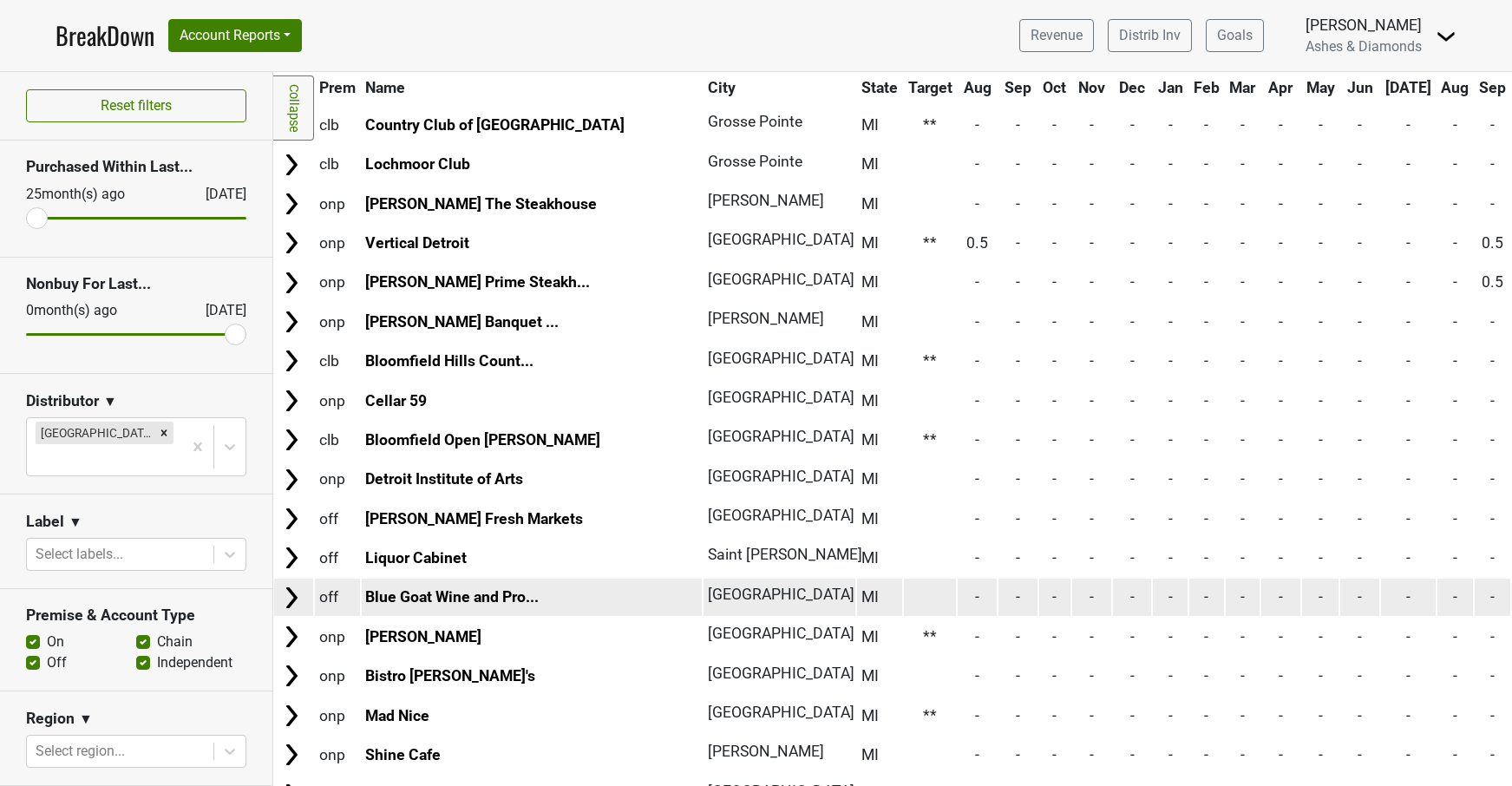
scroll to position [2136, 4]
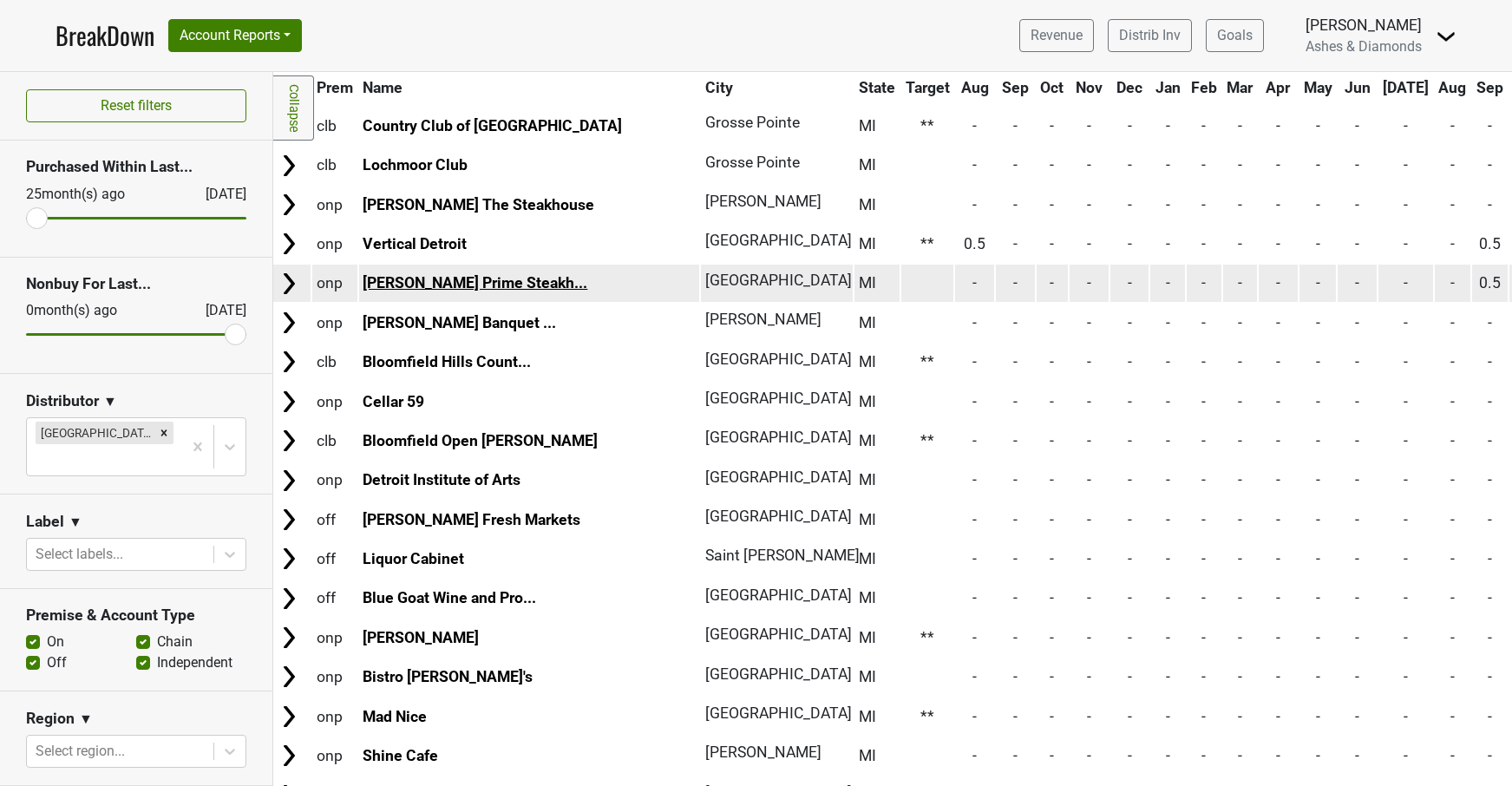
click at [460, 274] on link "Fleming's Prime Steakh..." at bounding box center [475, 282] width 225 height 17
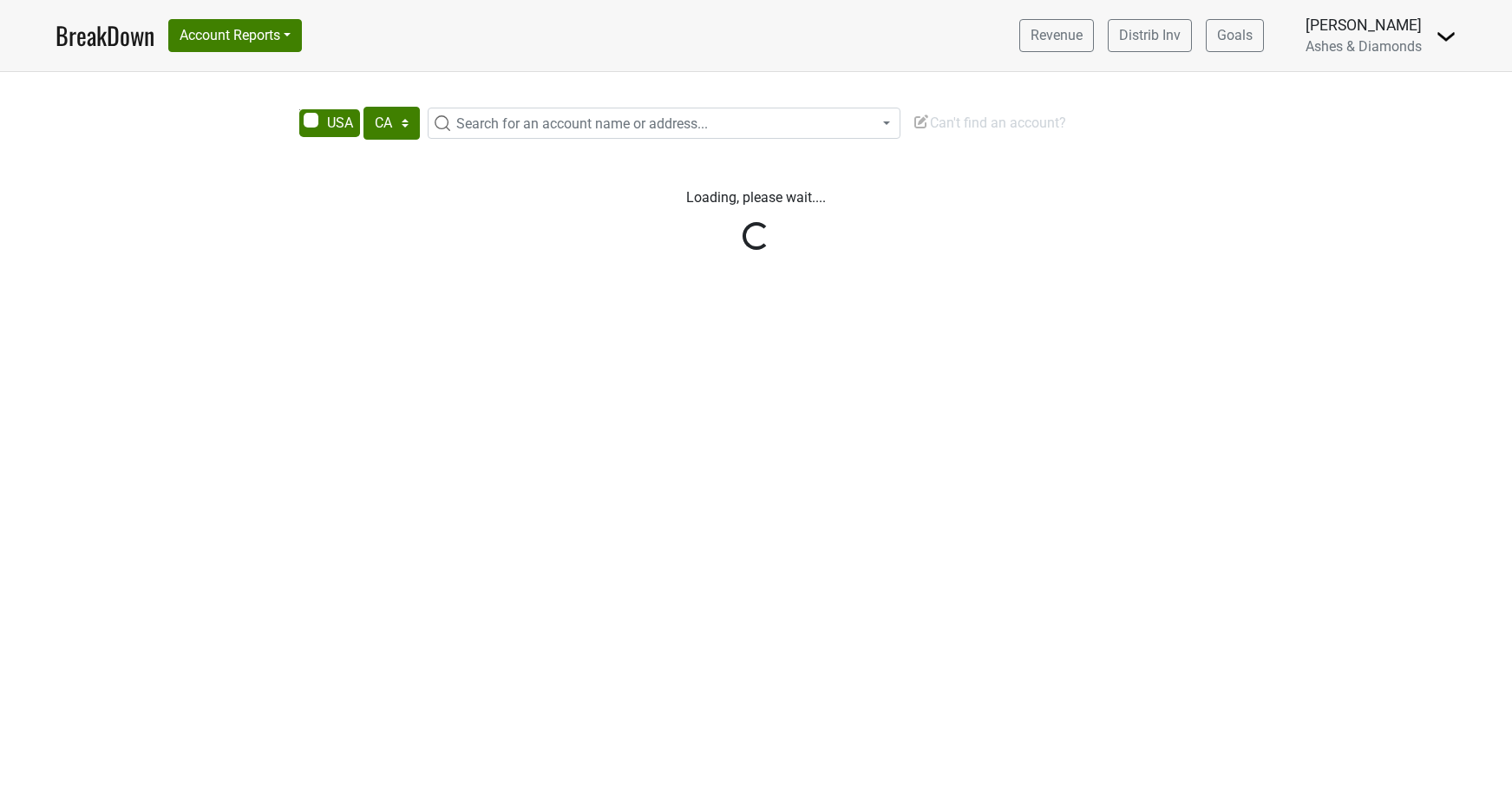
select select "CA"
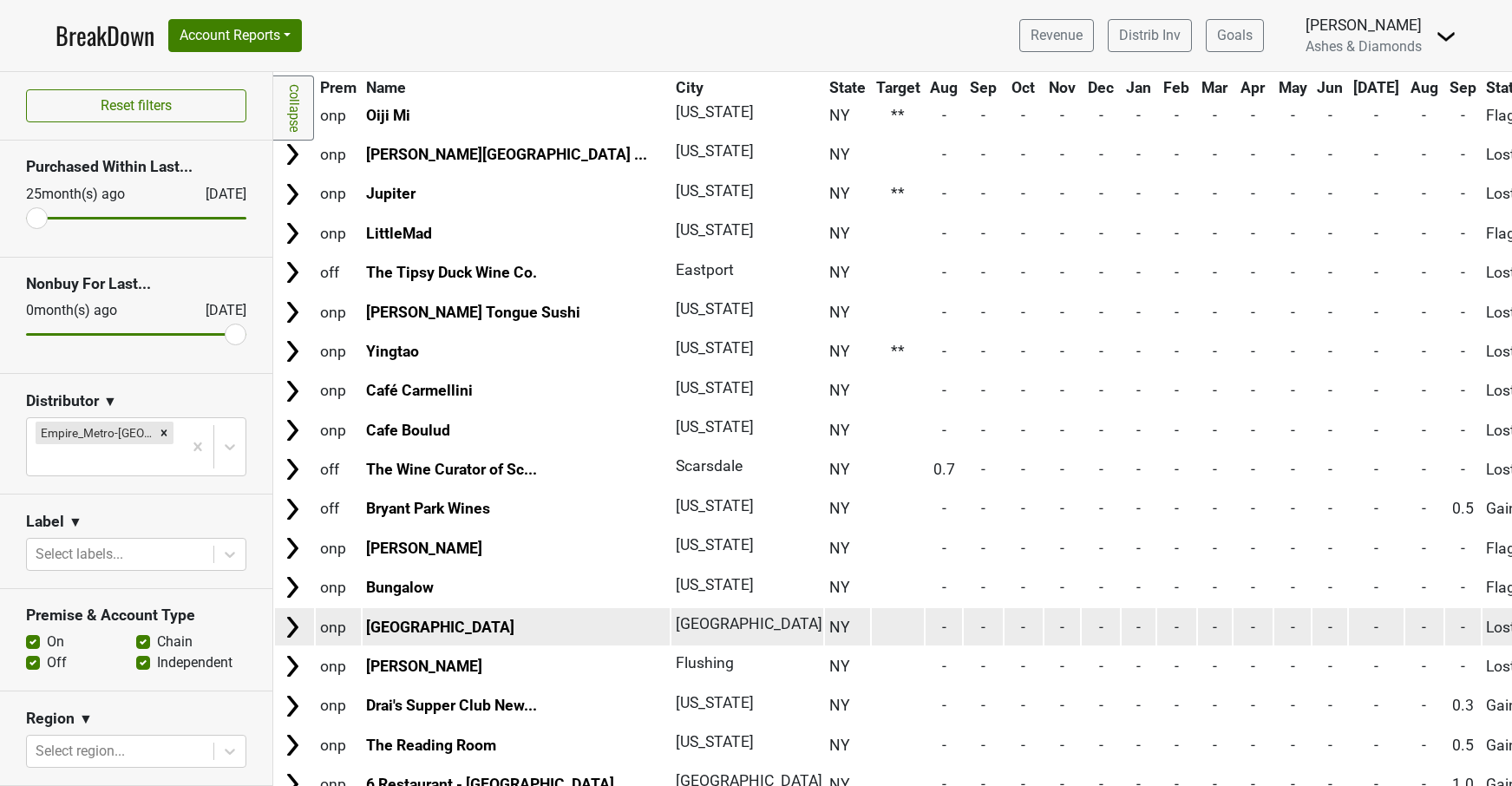
scroll to position [3799, 0]
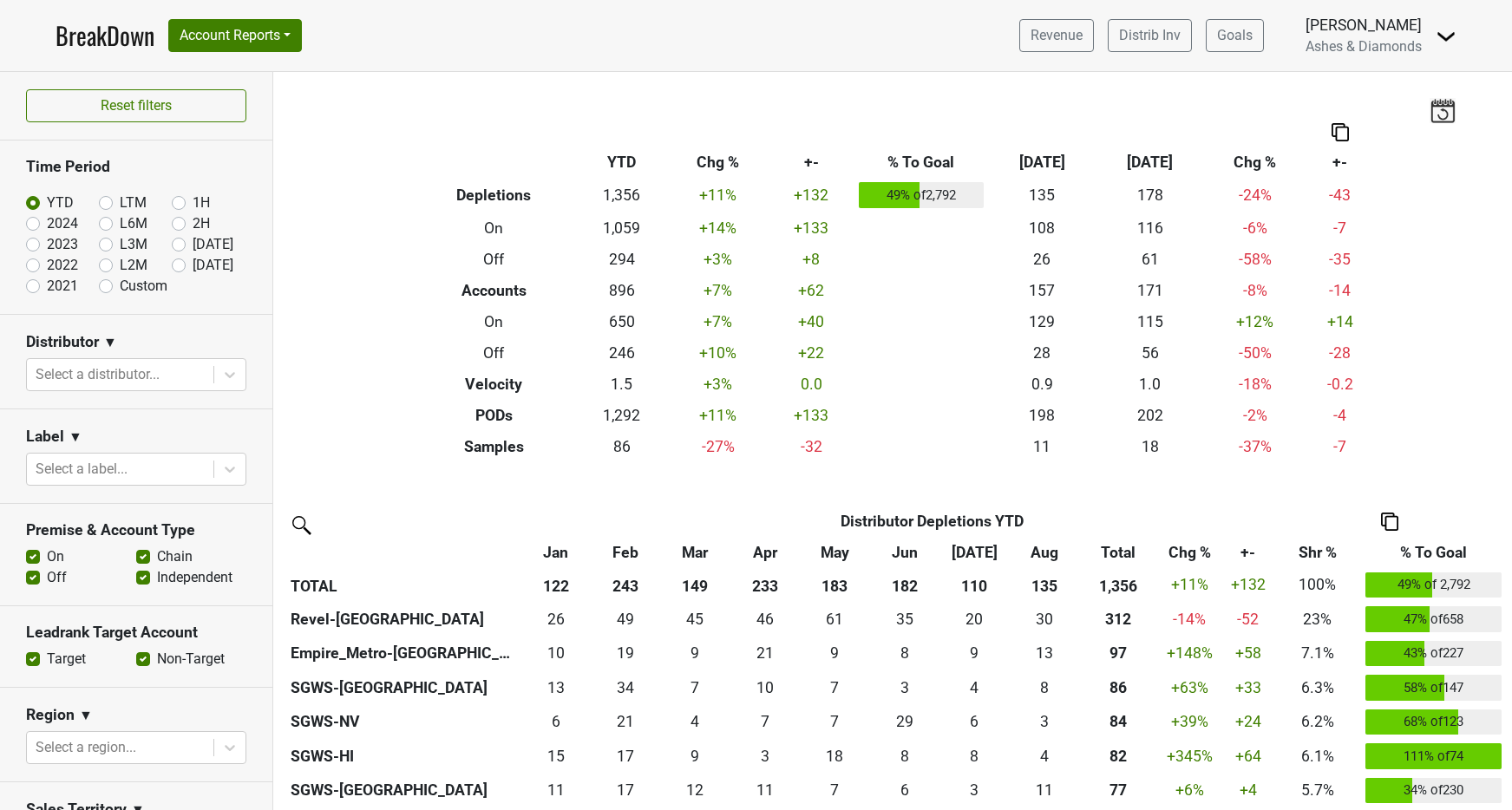
click at [192, 263] on label "[DATE]" at bounding box center [212, 265] width 41 height 21
click at [174, 263] on input "[DATE]" at bounding box center [207, 263] width 70 height 17
radio input "true"
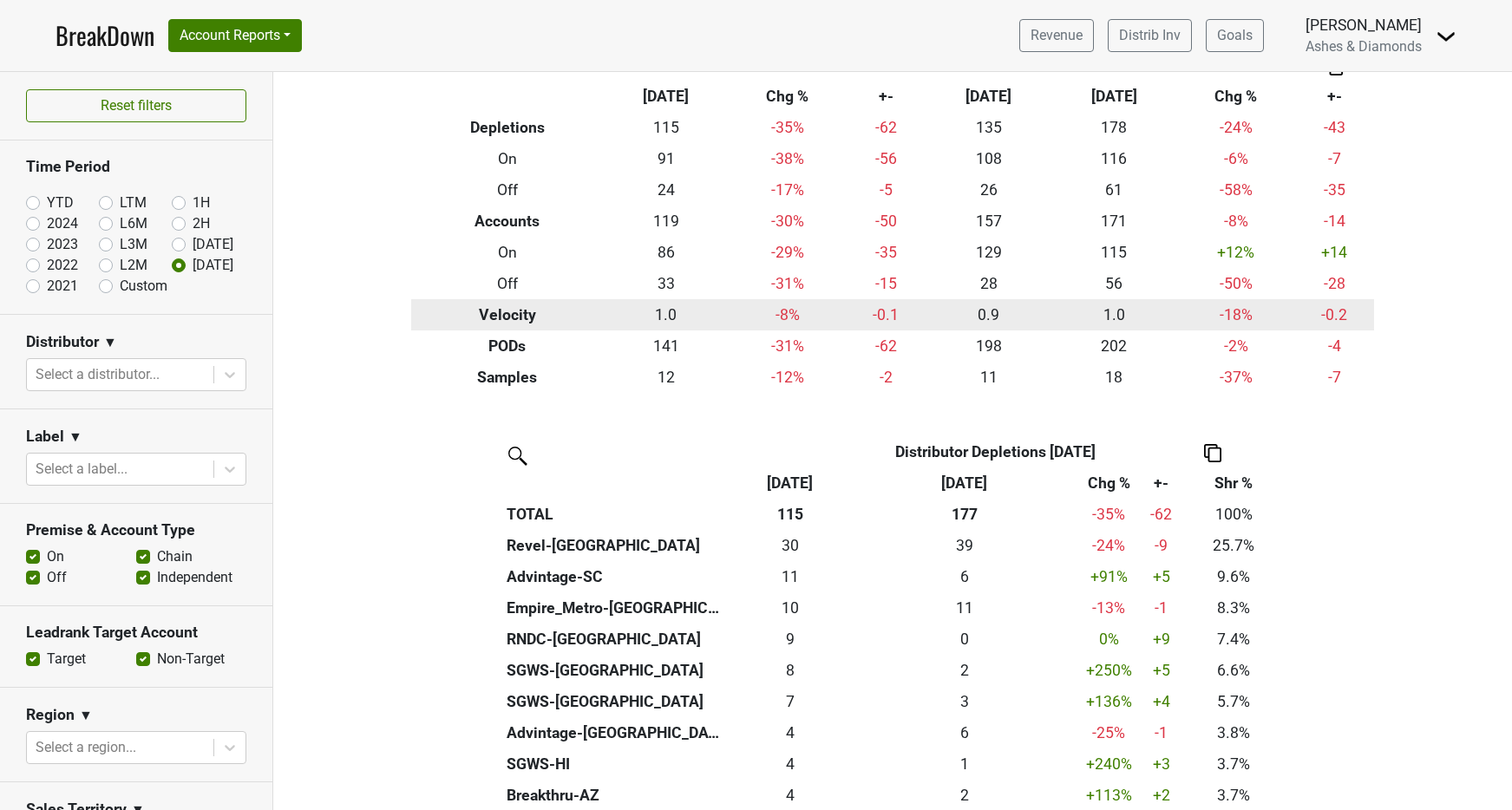
scroll to position [102, 0]
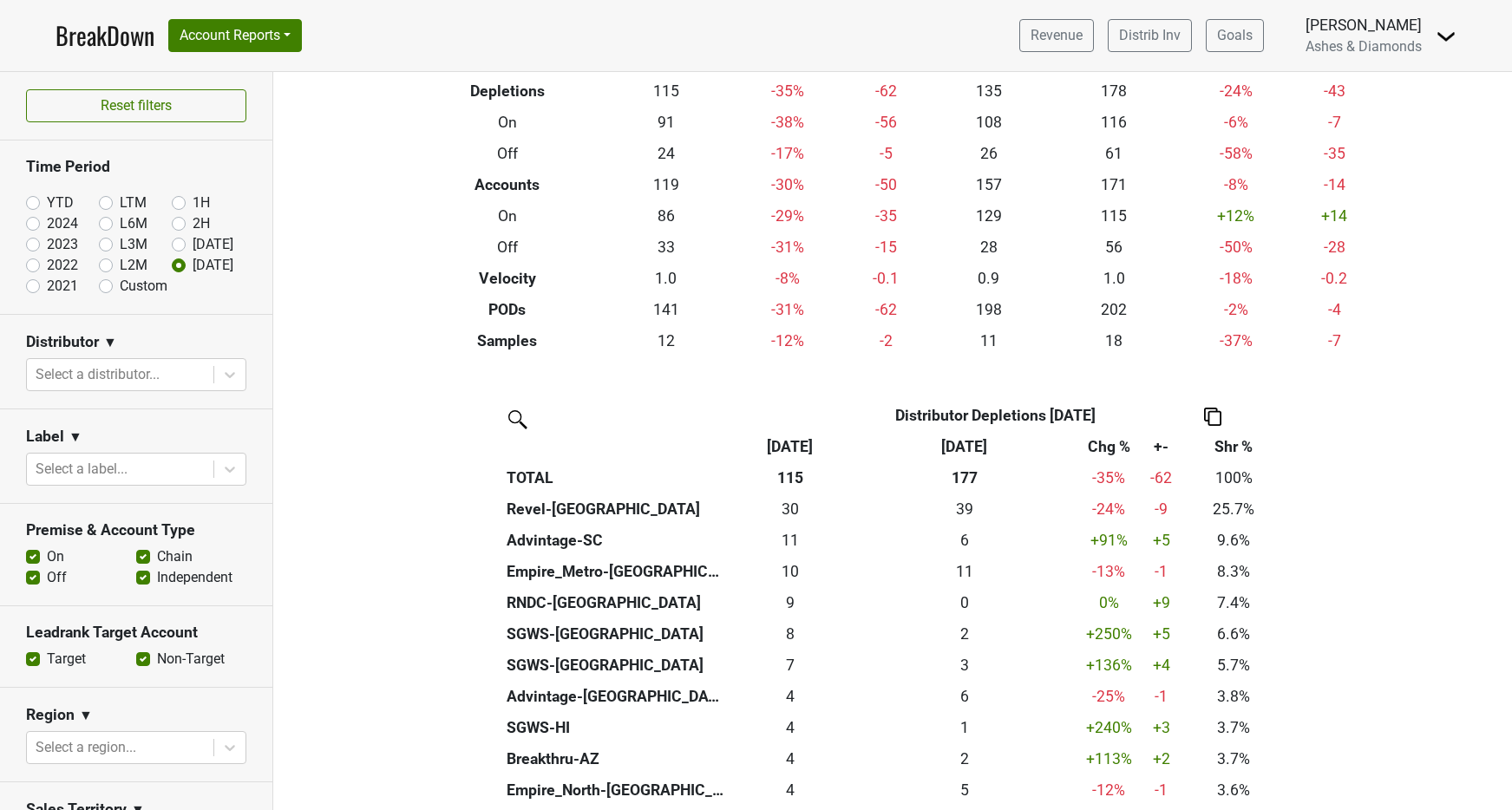
click at [111, 35] on link "BreakDown" at bounding box center [104, 35] width 99 height 36
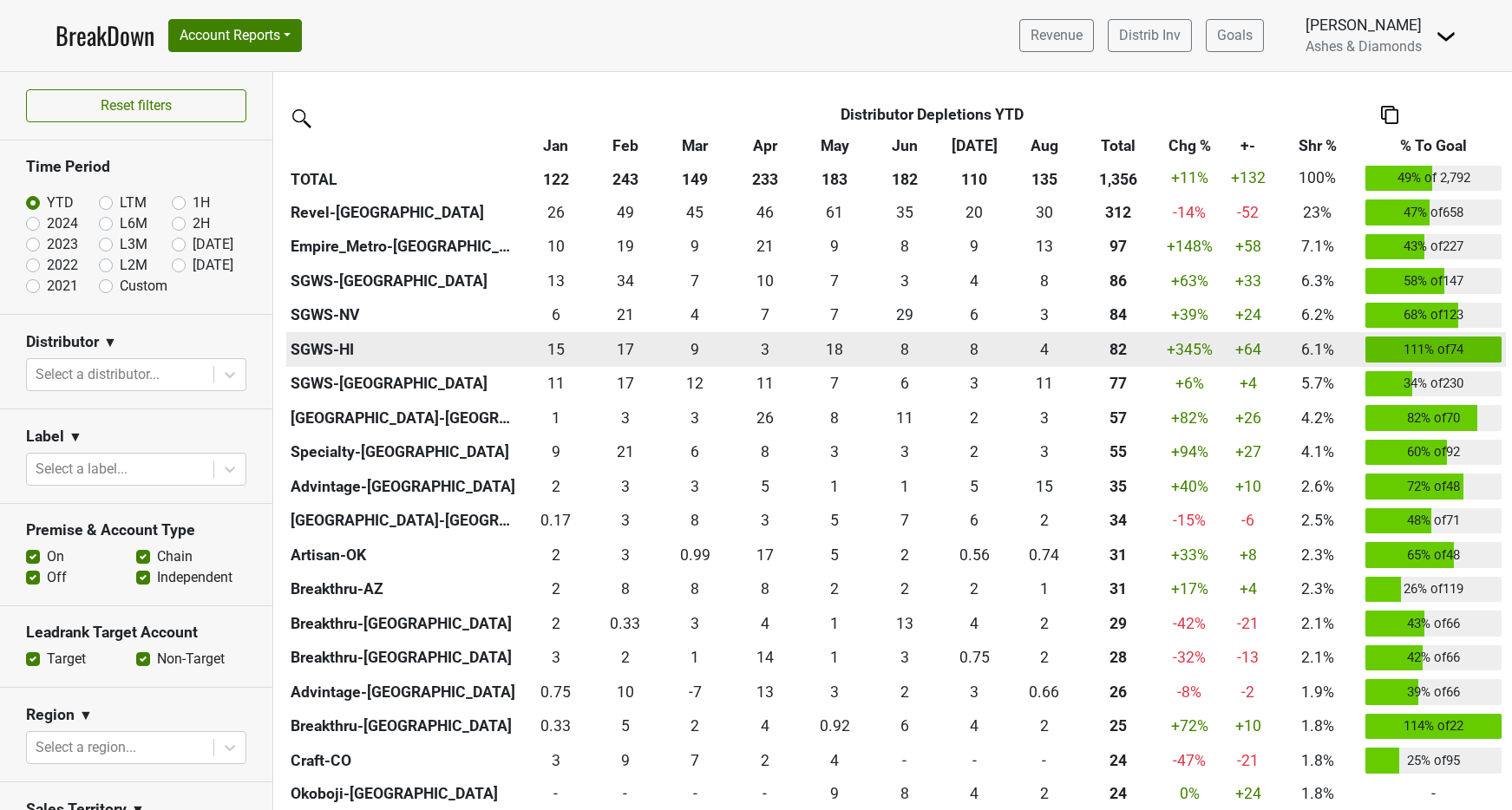
scroll to position [408, 0]
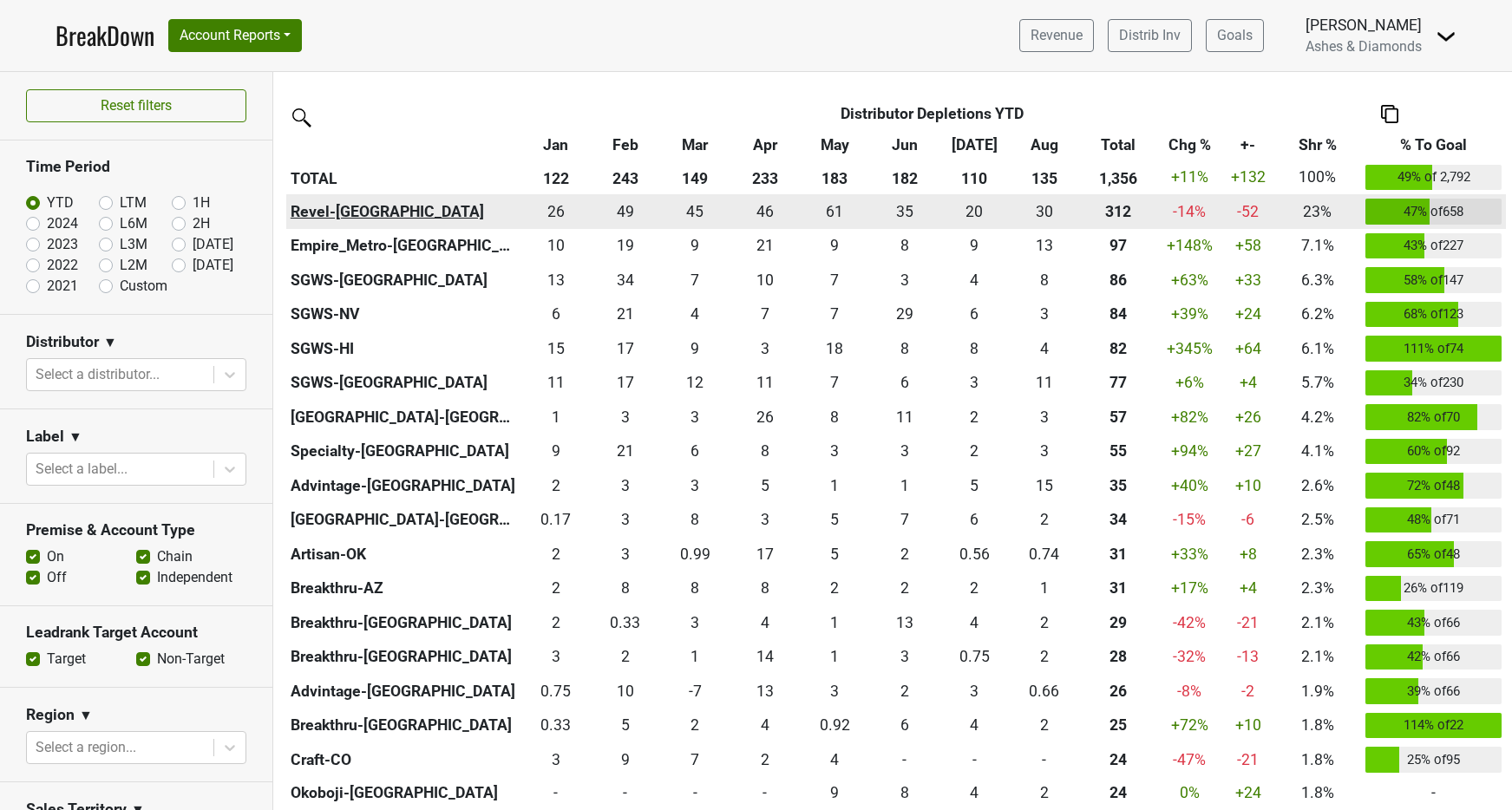
click at [335, 203] on th "Revel-[GEOGRAPHIC_DATA]" at bounding box center [403, 211] width 234 height 34
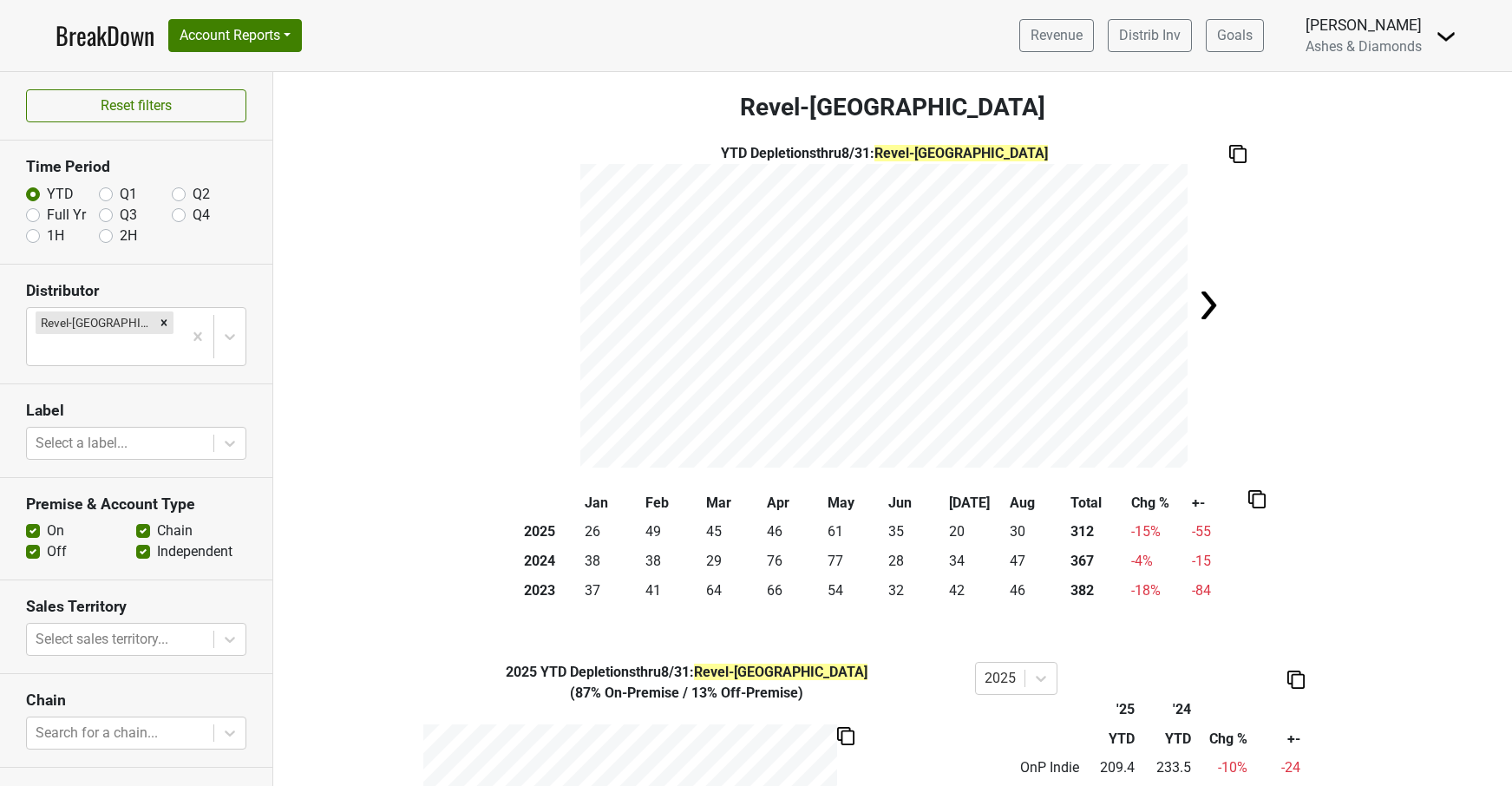
click at [1218, 303] on img at bounding box center [1208, 306] width 34 height 34
click at [113, 31] on link "BreakDown" at bounding box center [104, 35] width 99 height 36
